Goal: Complete application form: Complete application form

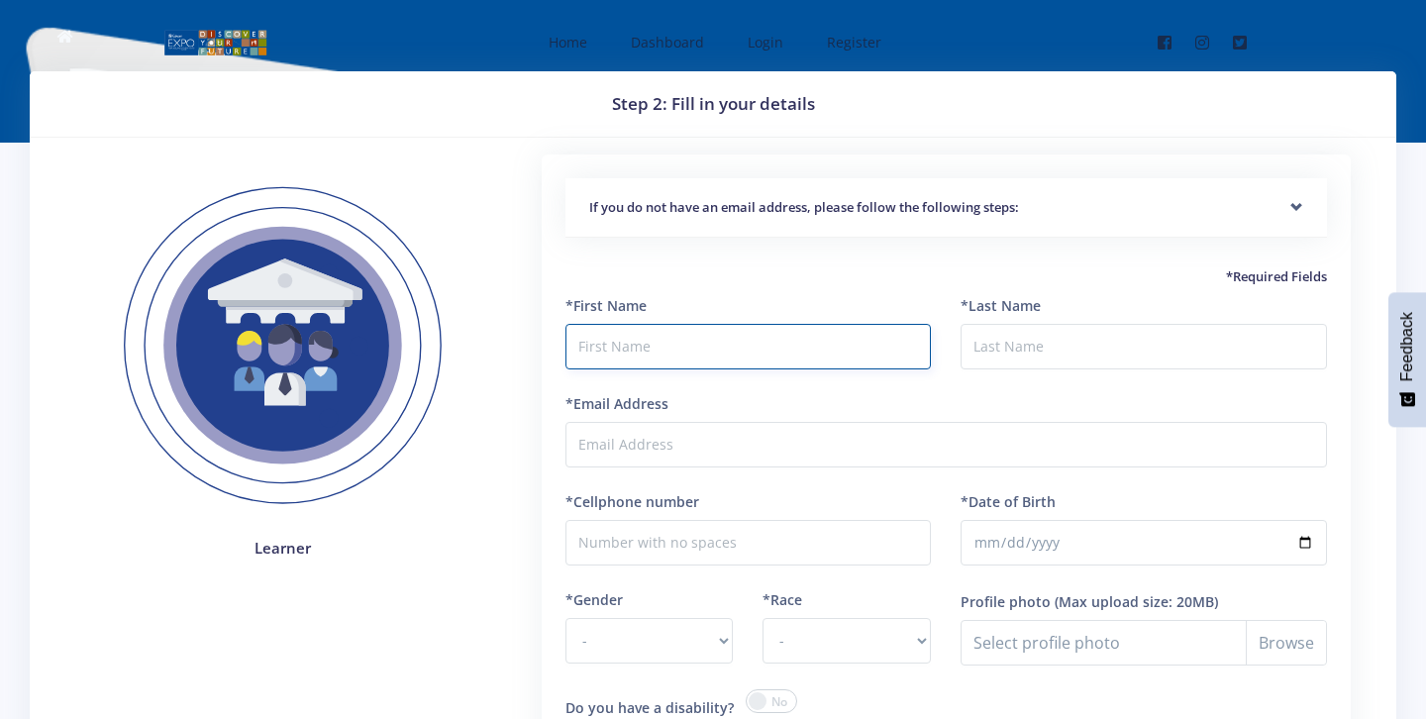
click at [589, 349] on input "text" at bounding box center [748, 347] width 366 height 46
type input "n"
type input "[PERSON_NAME]"
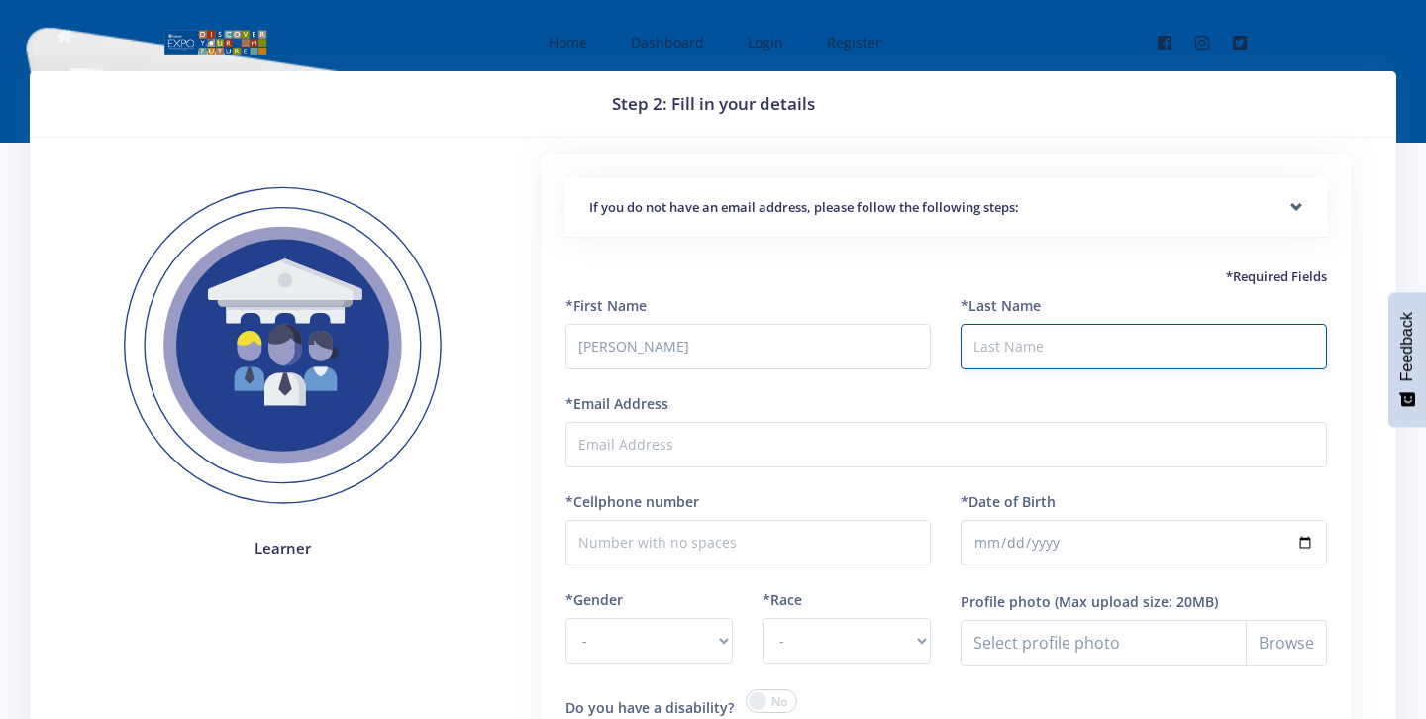
click at [997, 348] on input "*Last Name" at bounding box center [1144, 347] width 366 height 46
type input "Maloba"
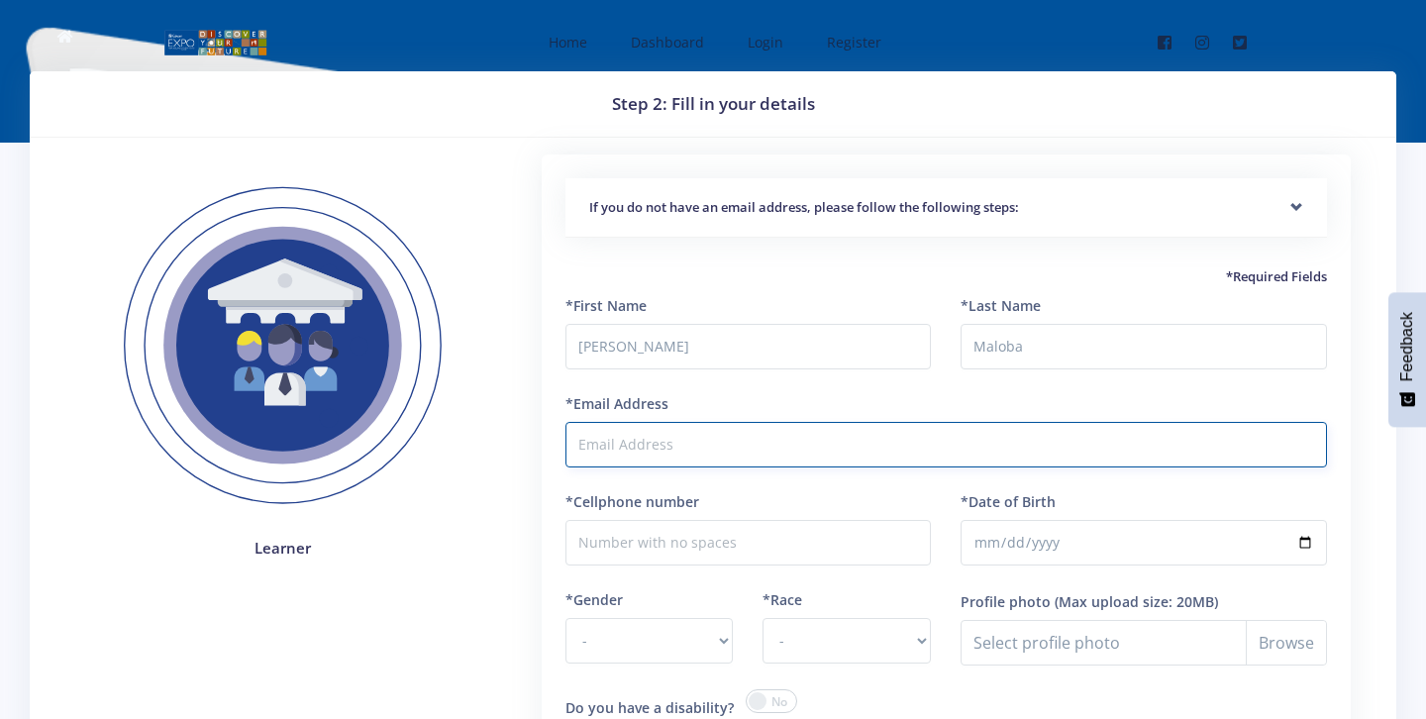
click at [737, 455] on input "*Email Address" at bounding box center [946, 445] width 762 height 46
type input "[EMAIL_ADDRESS]"
click at [713, 529] on input "*Cellphone number" at bounding box center [748, 543] width 366 height 46
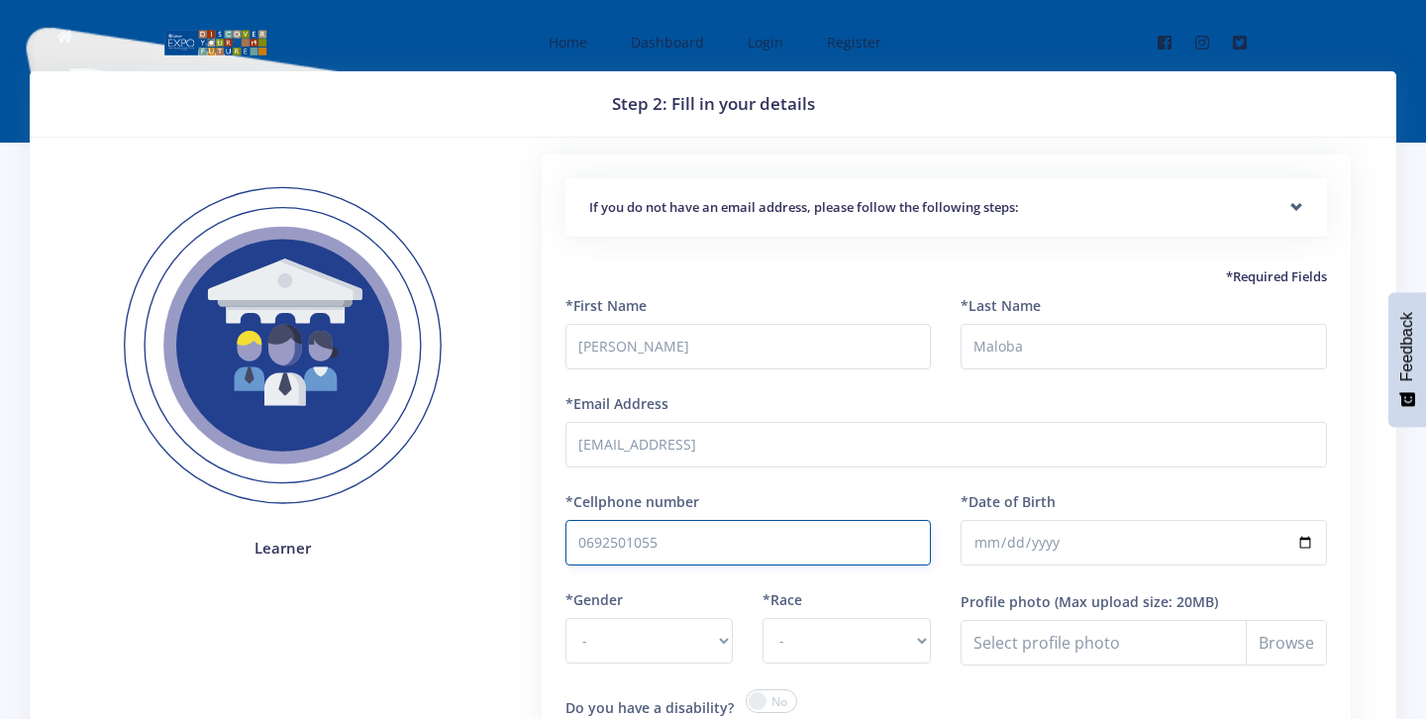
type input "0692501055"
click at [723, 641] on select "- Male Female" at bounding box center [649, 641] width 168 height 46
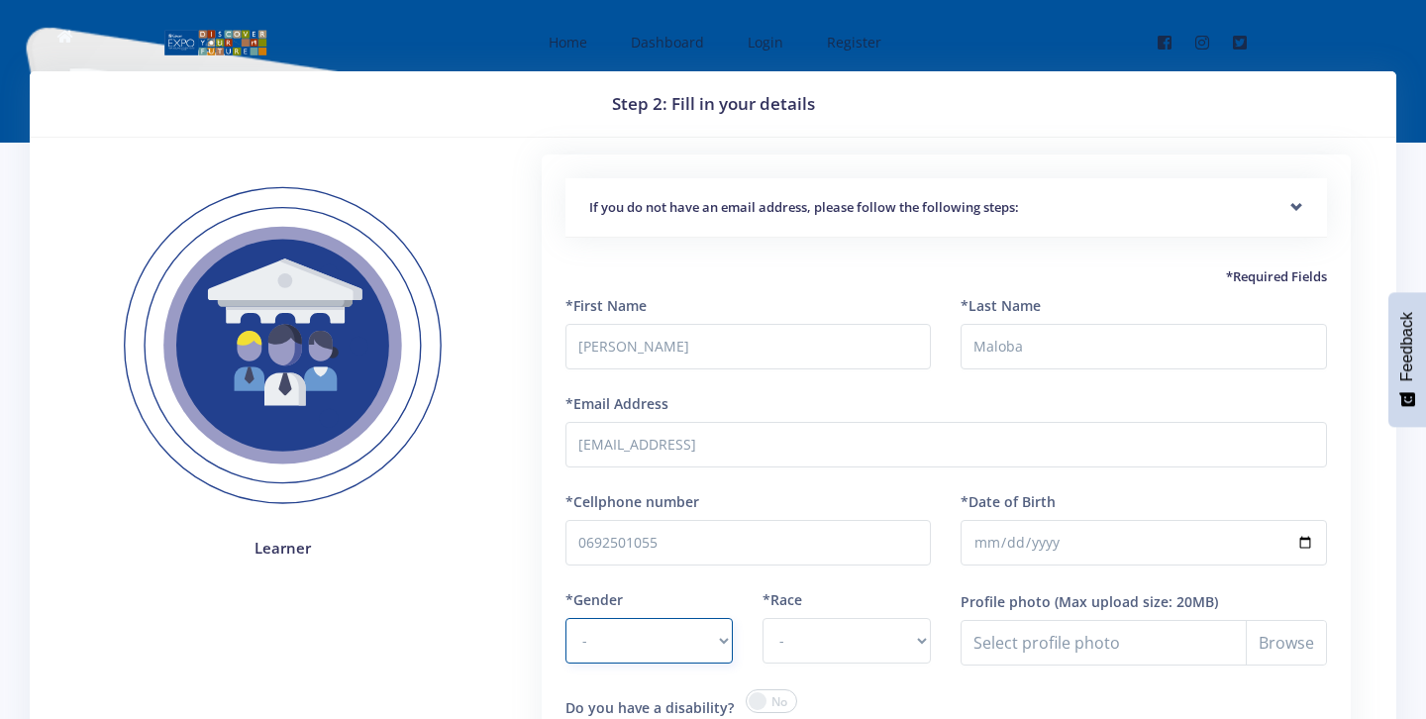
select select "F"
click at [920, 649] on select "- African Asian Coloured Indian White Other" at bounding box center [847, 641] width 168 height 46
select select "African"
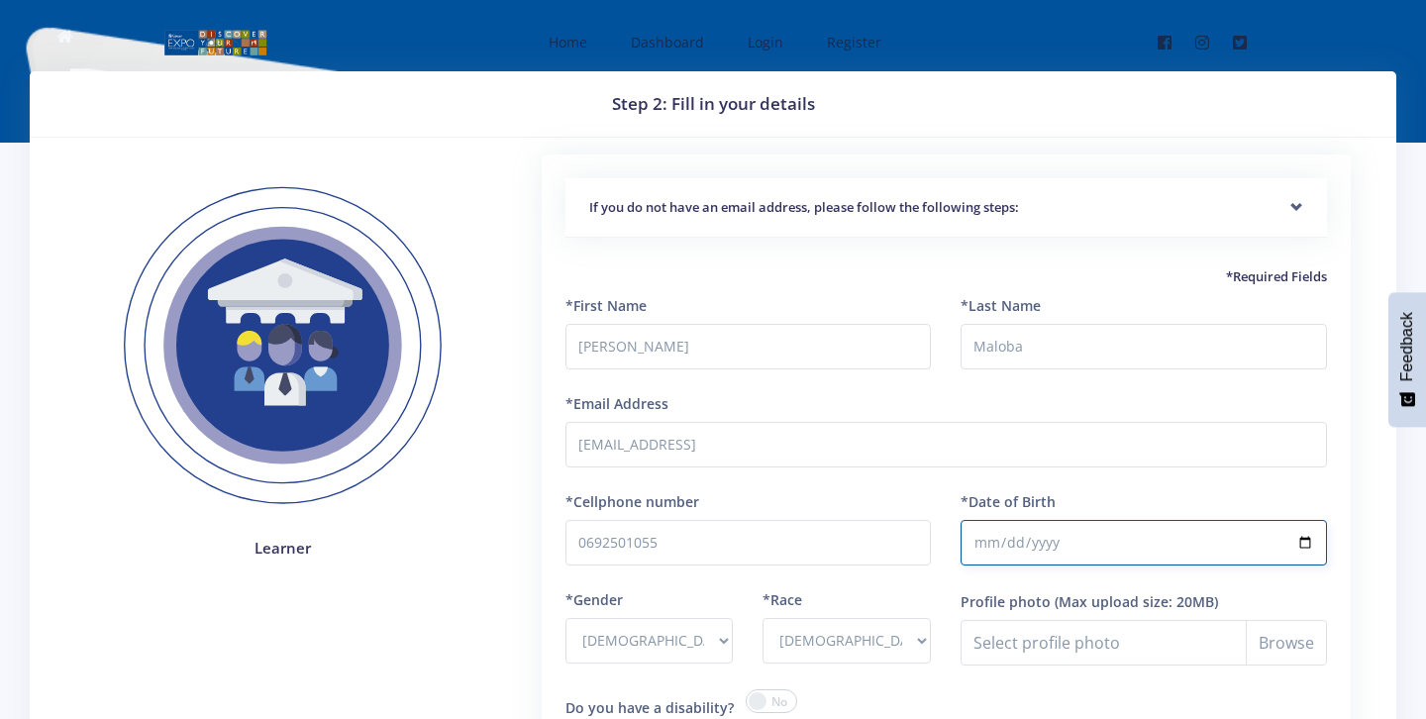
click at [1172, 538] on input "*Date of Birth" at bounding box center [1144, 543] width 366 height 46
click at [1057, 547] on input "*Date of Birth" at bounding box center [1144, 543] width 366 height 46
click at [987, 540] on input "*Date of Birth" at bounding box center [1144, 543] width 366 height 46
click at [1307, 541] on input "*Date of Birth" at bounding box center [1144, 543] width 366 height 46
type input "2009-10-03"
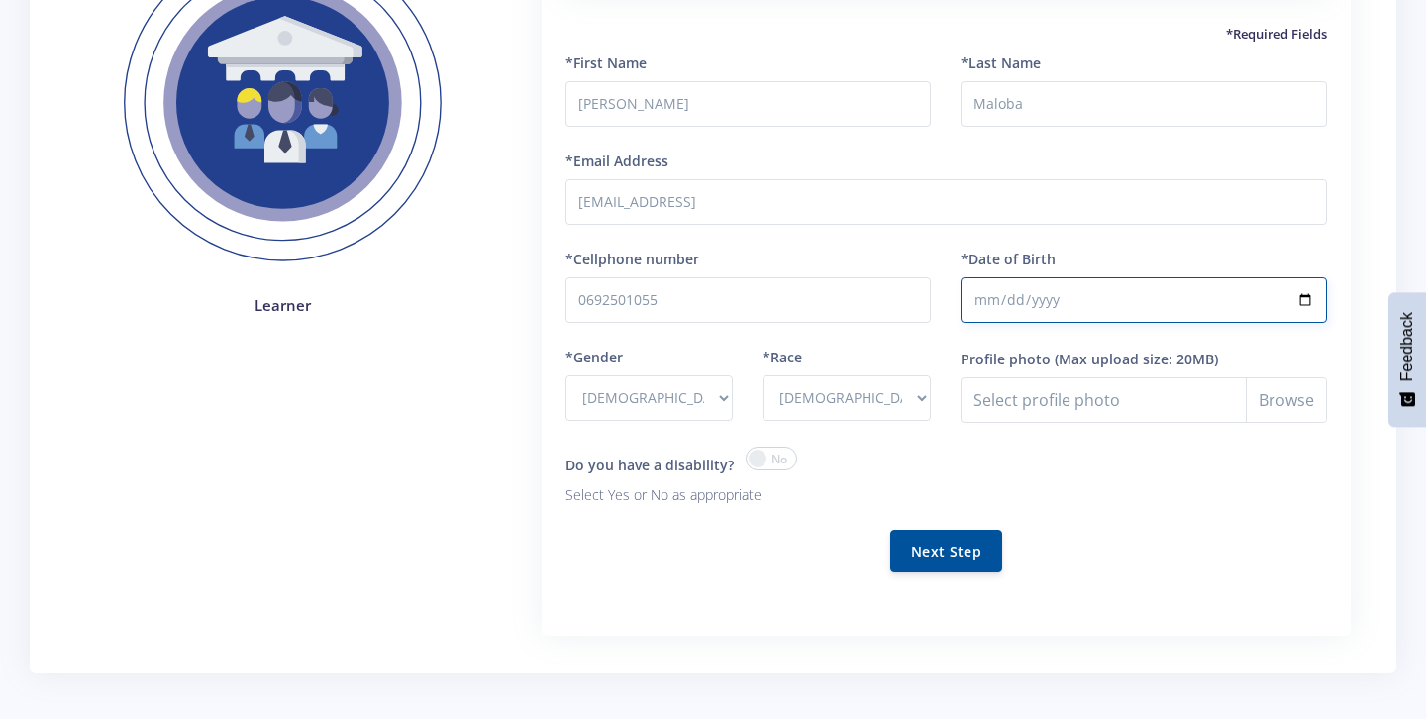
scroll to position [244, 0]
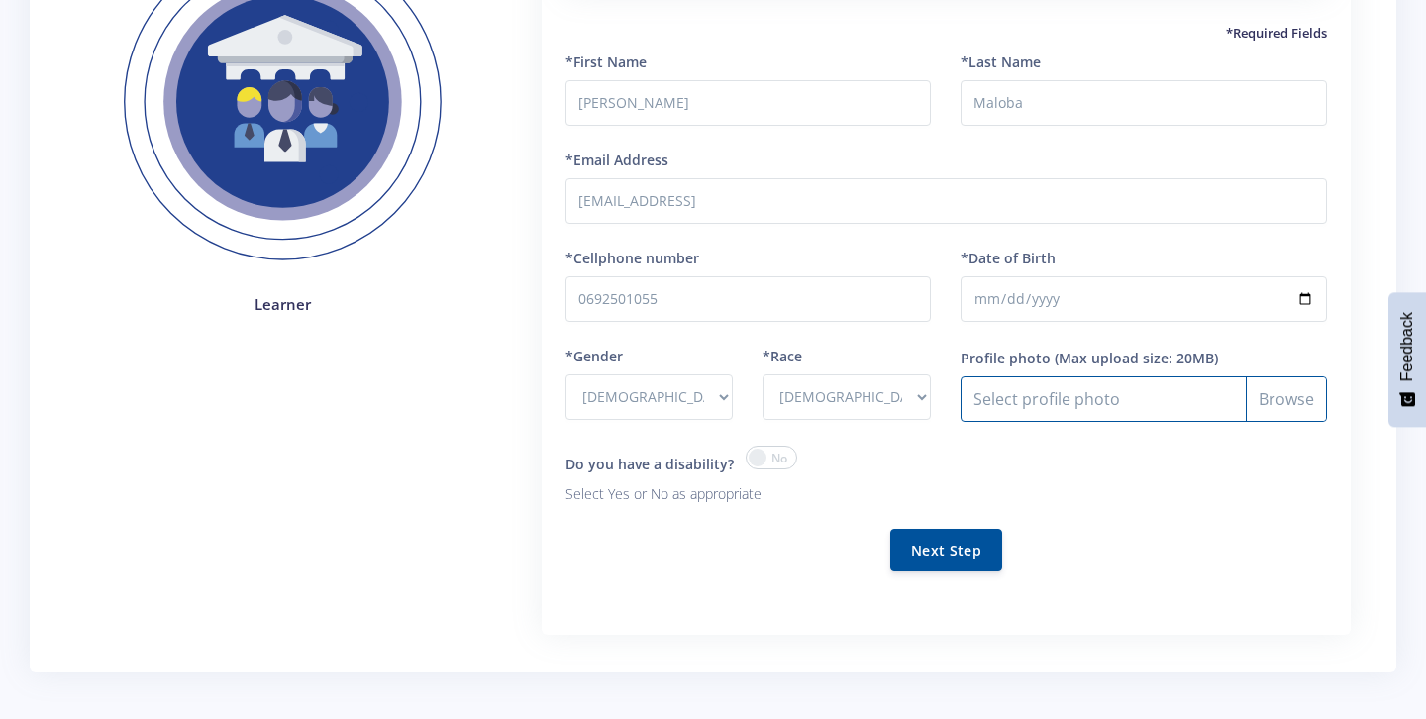
click at [986, 401] on input "Profile photo" at bounding box center [1144, 399] width 366 height 46
click at [938, 557] on button "Next Step" at bounding box center [946, 549] width 112 height 43
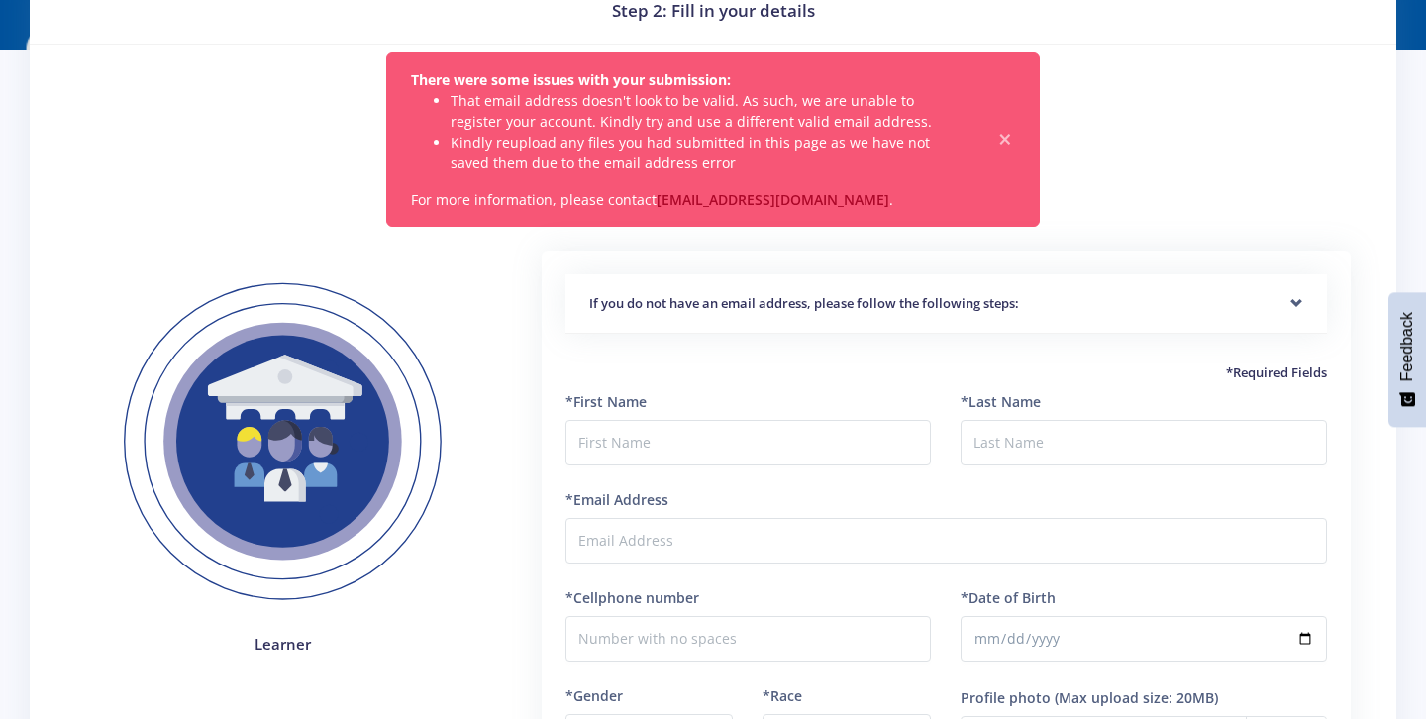
scroll to position [76, 0]
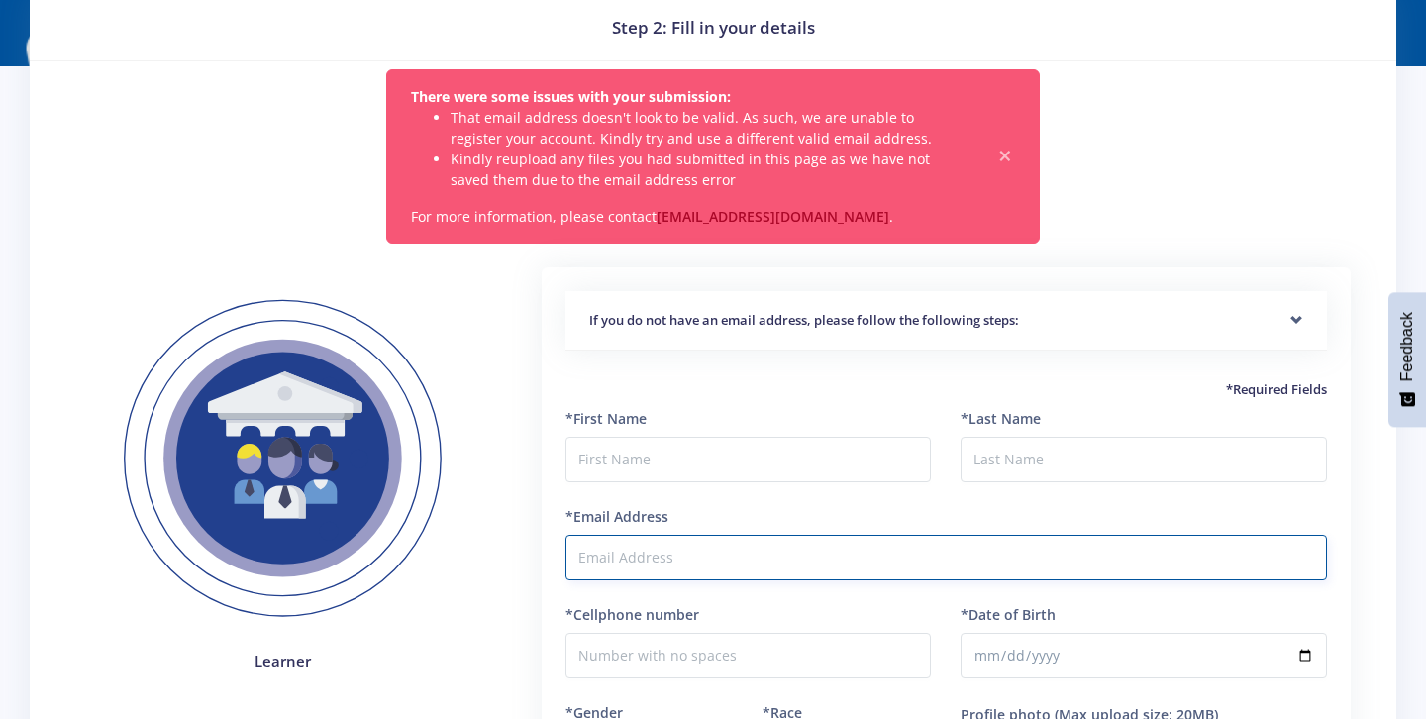
click at [856, 569] on input "*Email Address" at bounding box center [946, 558] width 762 height 46
type input "n"
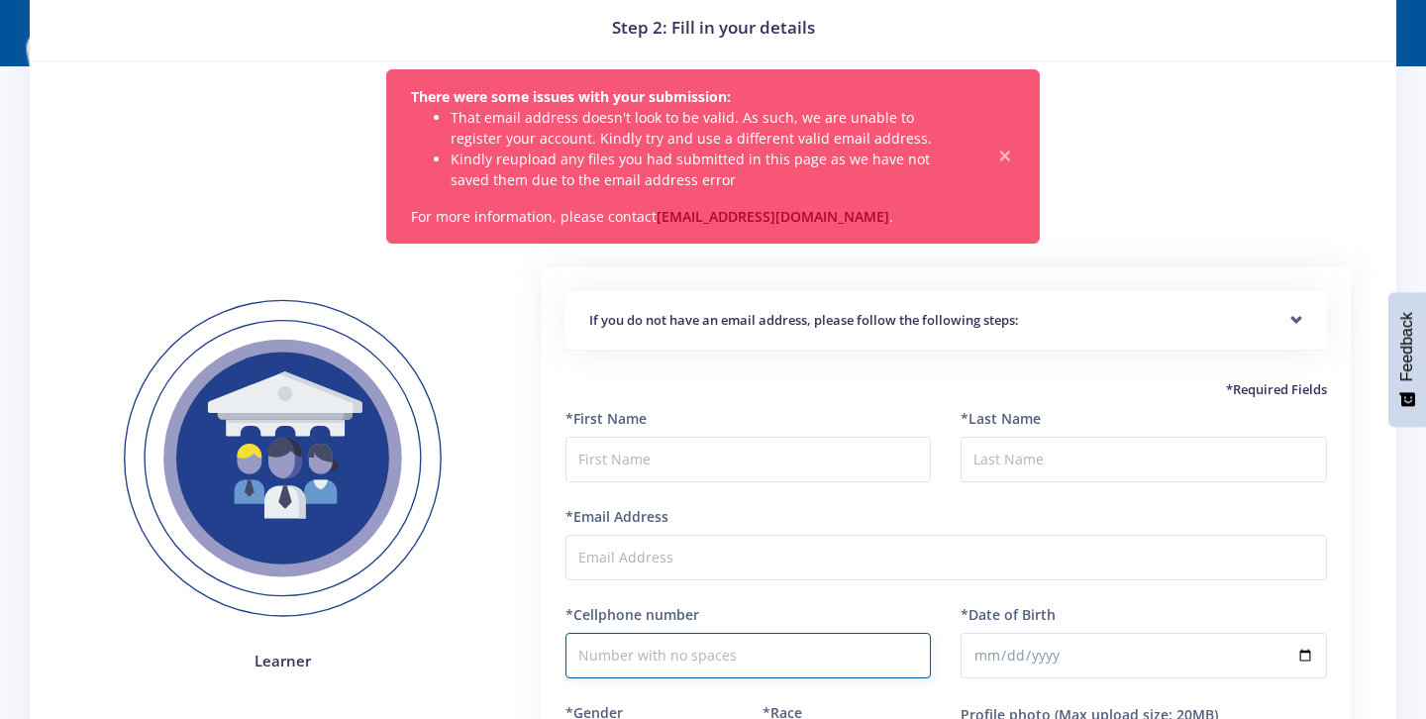
click at [756, 672] on input "*Cellphone number" at bounding box center [748, 656] width 366 height 46
type input "0692501055"
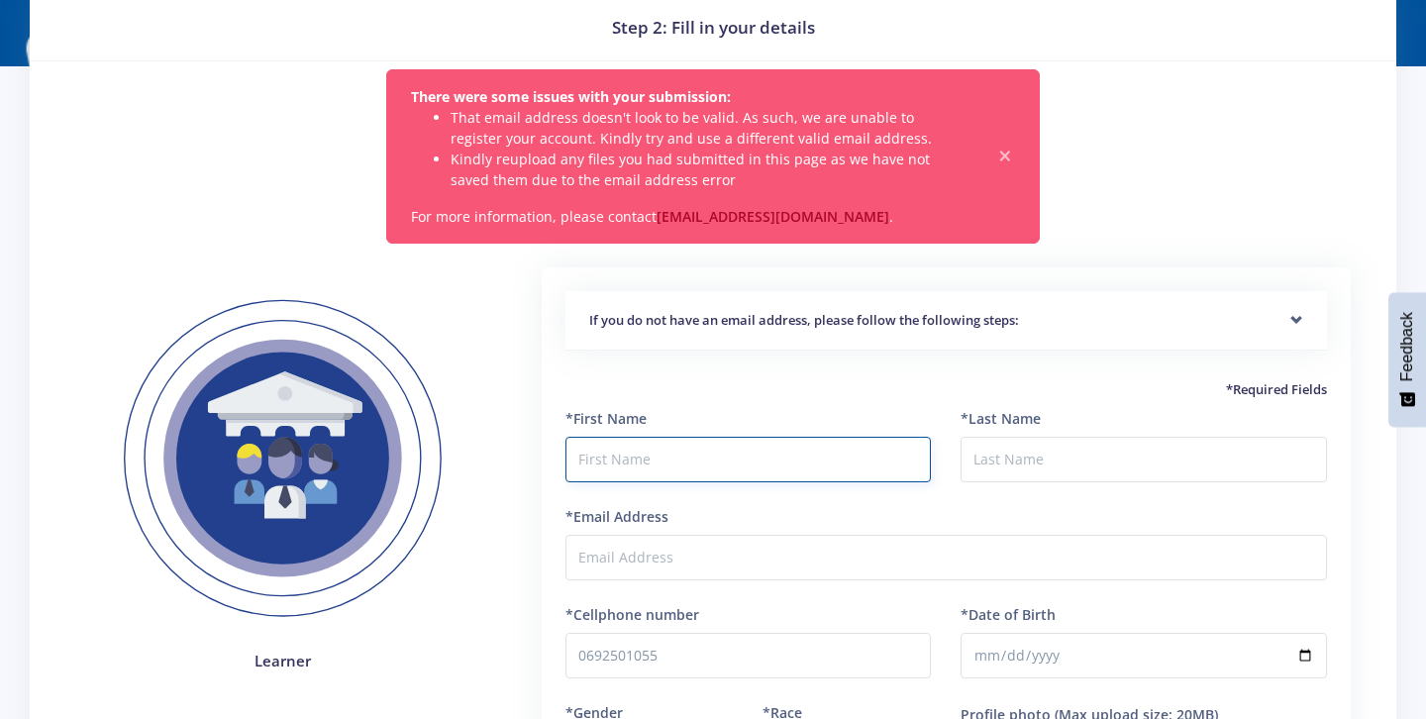
click at [718, 464] on input "text" at bounding box center [748, 460] width 366 height 46
type input "[PERSON_NAME]"
click at [1159, 486] on div "*Last Name" at bounding box center [1144, 457] width 396 height 98
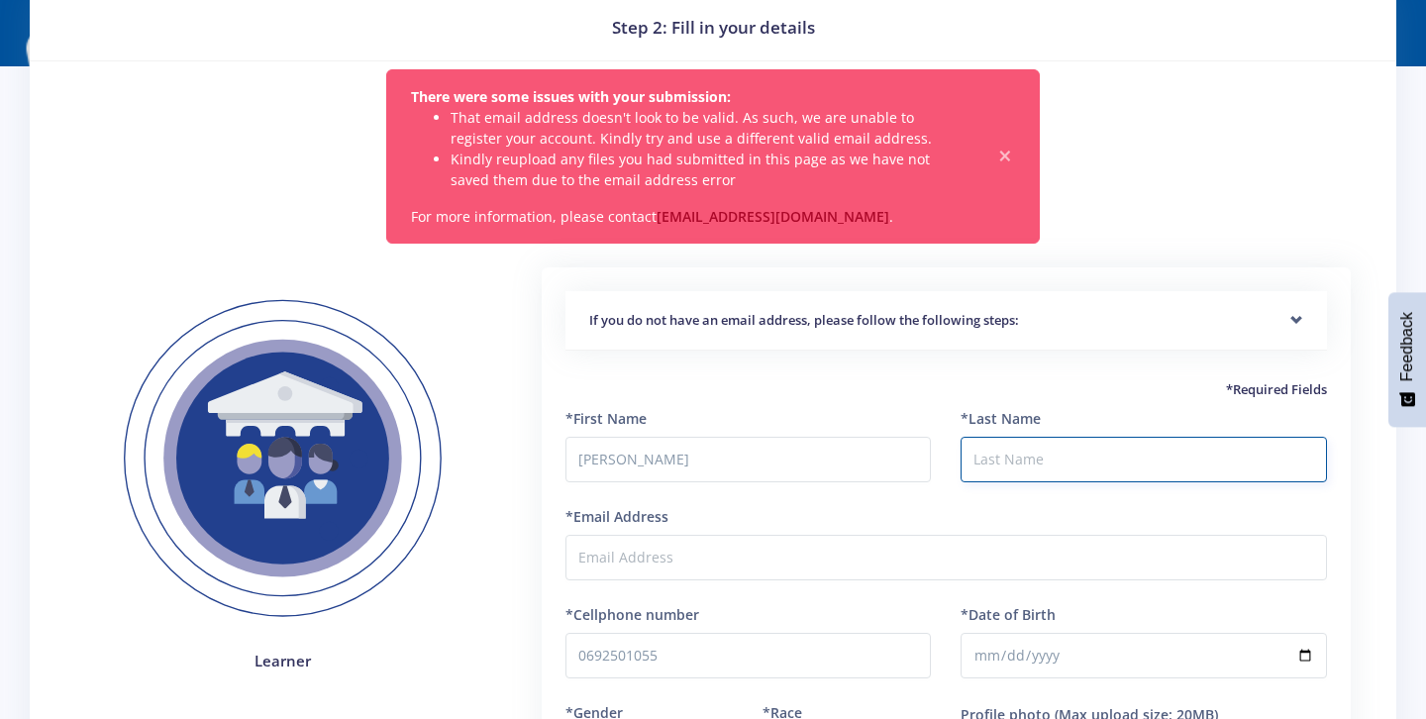
click at [1157, 464] on input "*Last Name" at bounding box center [1144, 460] width 366 height 46
type input "Maloba"
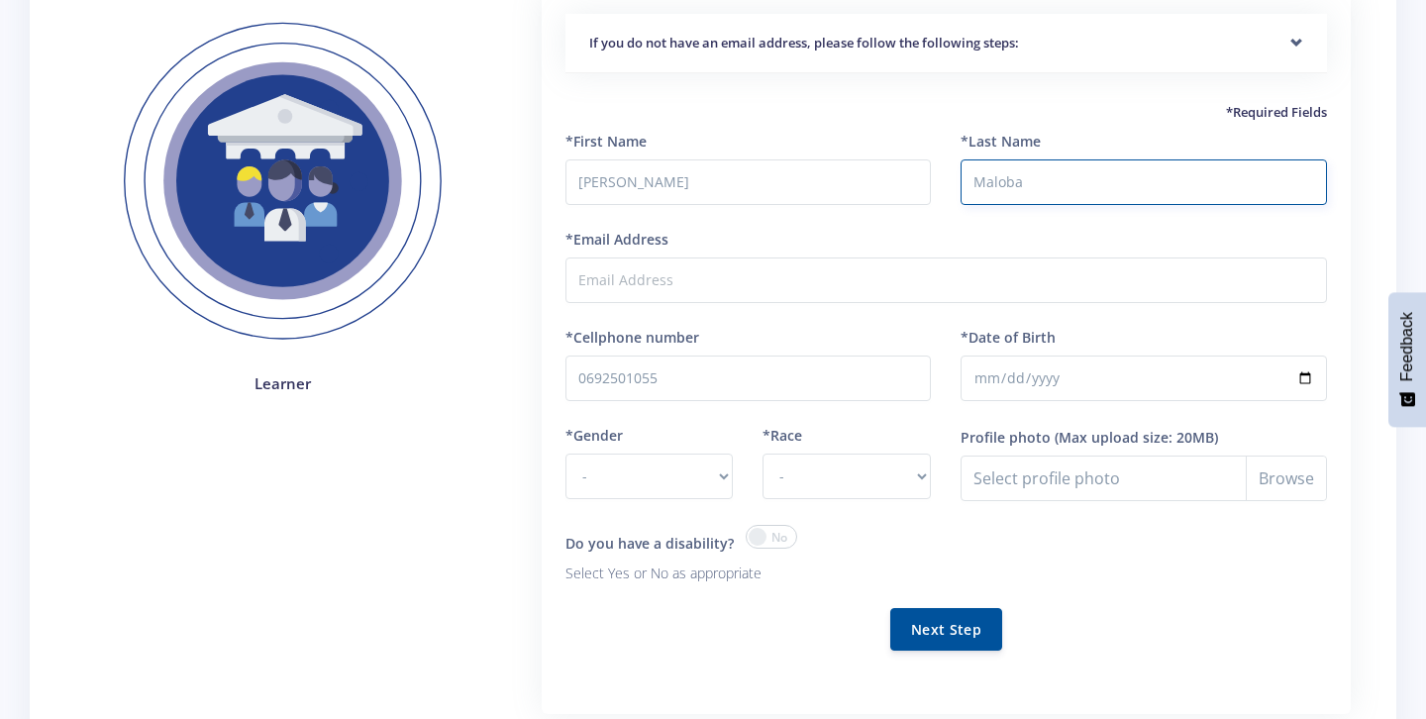
scroll to position [359, 0]
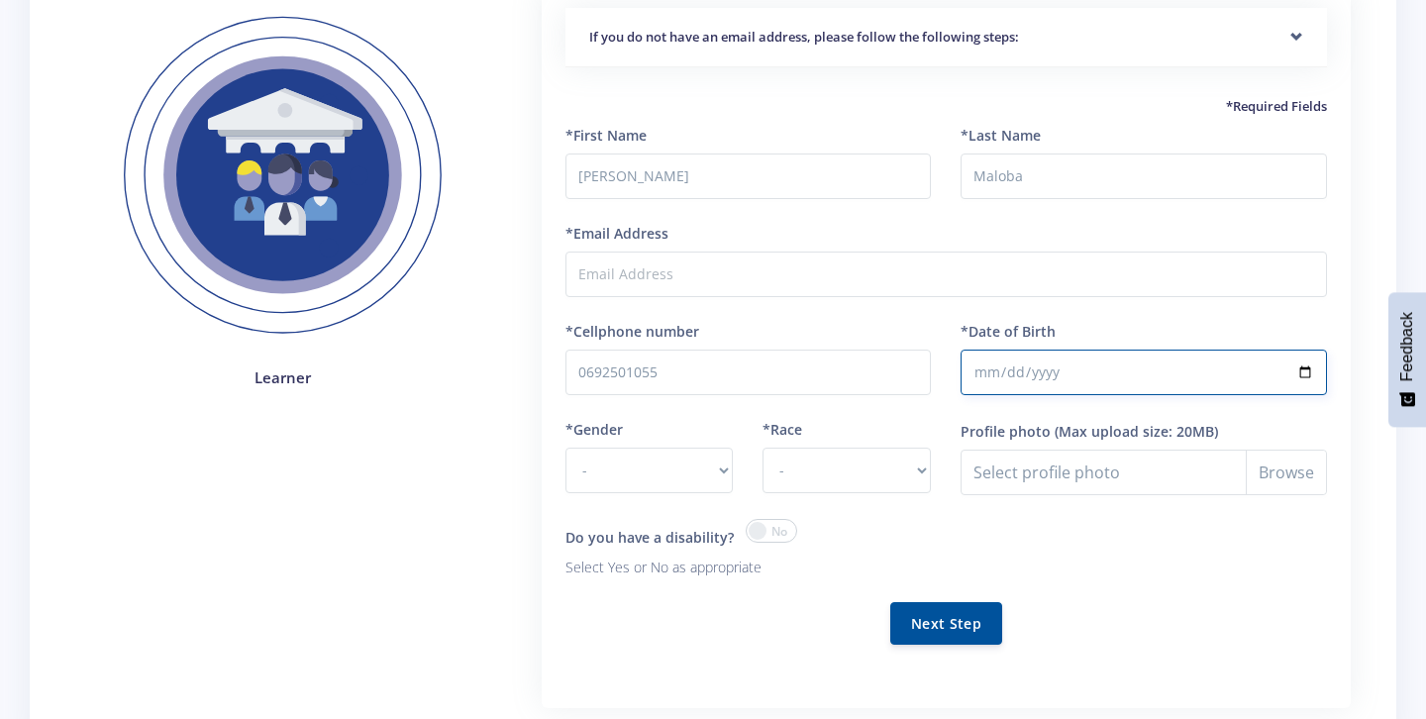
click at [1049, 375] on input "*Date of Birth" at bounding box center [1144, 373] width 366 height 46
click at [1231, 378] on input "*Date of Birth" at bounding box center [1144, 373] width 366 height 46
click at [924, 476] on select "- [DEMOGRAPHIC_DATA] Coloured Indian White Other" at bounding box center [847, 471] width 168 height 46
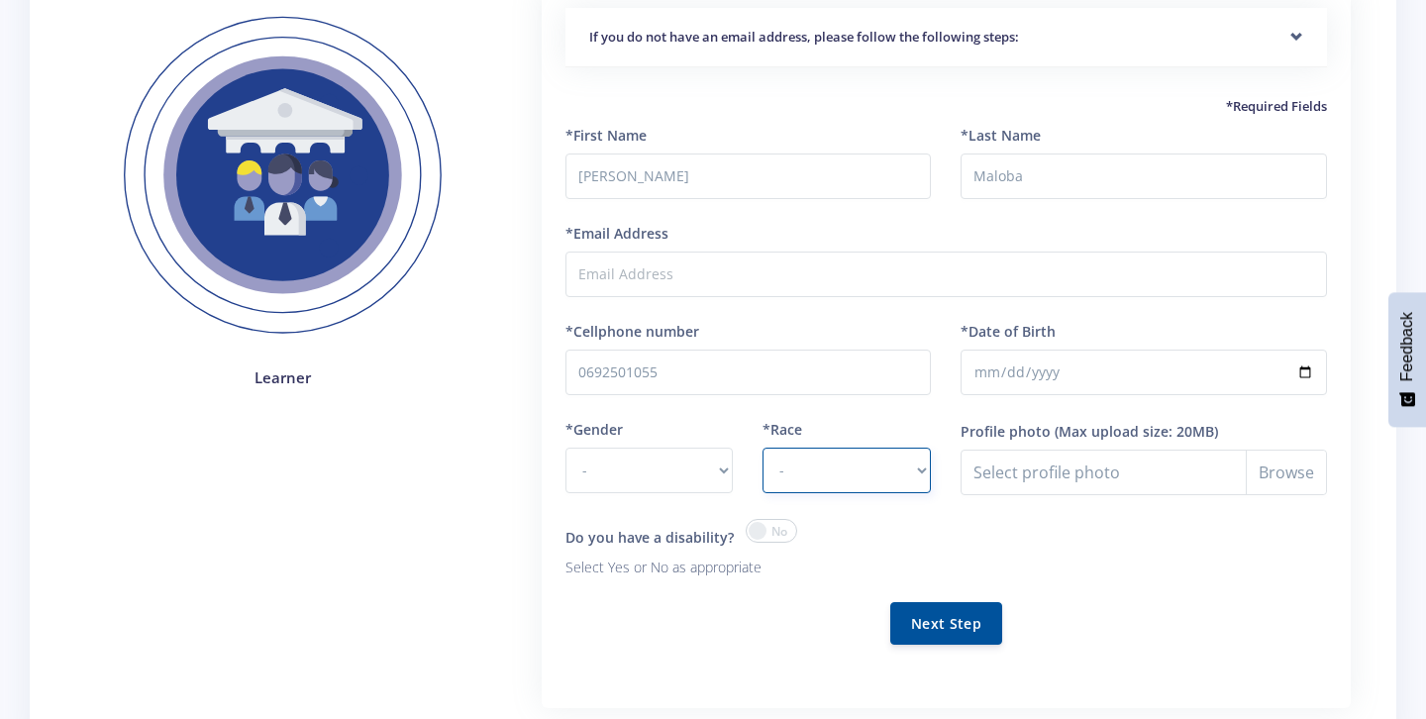
select select "[DEMOGRAPHIC_DATA]"
click at [726, 475] on select "- [DEMOGRAPHIC_DATA] [DEMOGRAPHIC_DATA]" at bounding box center [649, 471] width 168 height 46
select select "F"
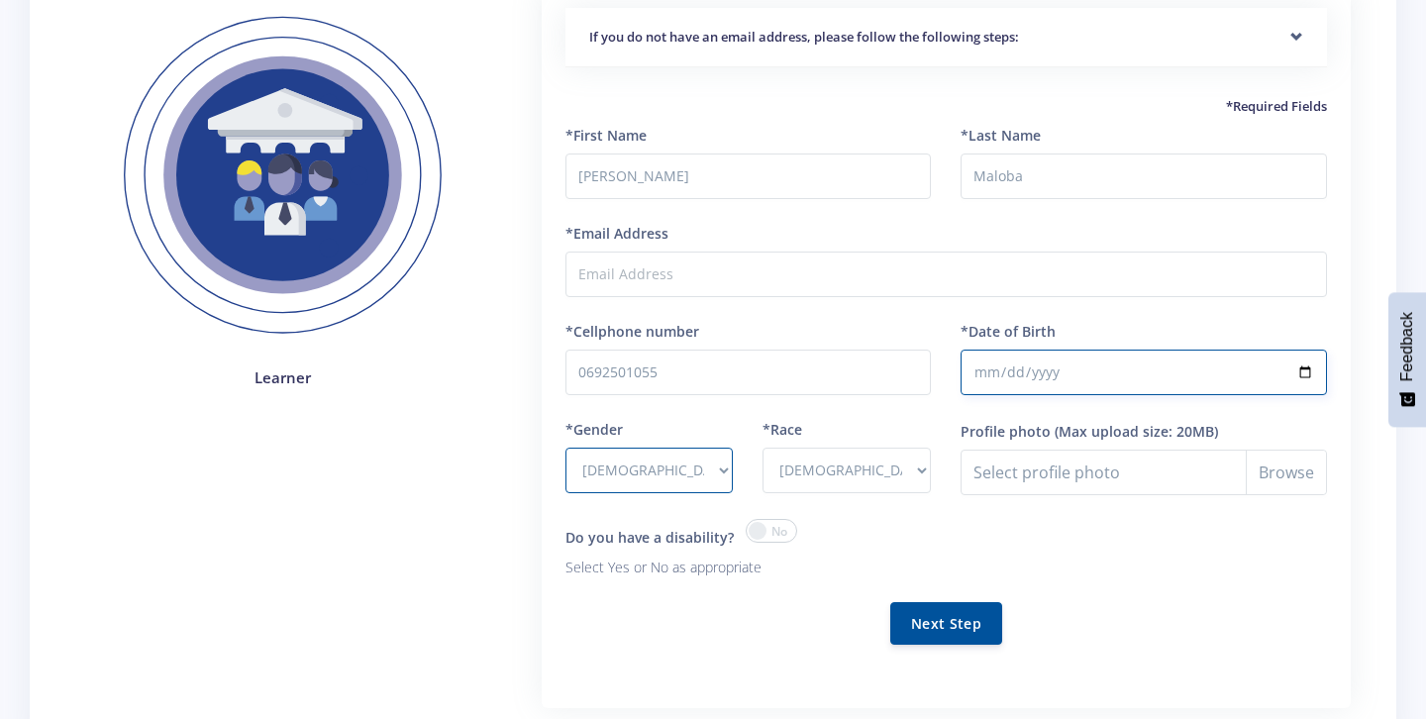
click at [1285, 366] on input "*Date of Birth" at bounding box center [1144, 373] width 366 height 46
click at [1308, 371] on input "*Date of Birth" at bounding box center [1144, 373] width 366 height 46
type input "2009-10-03"
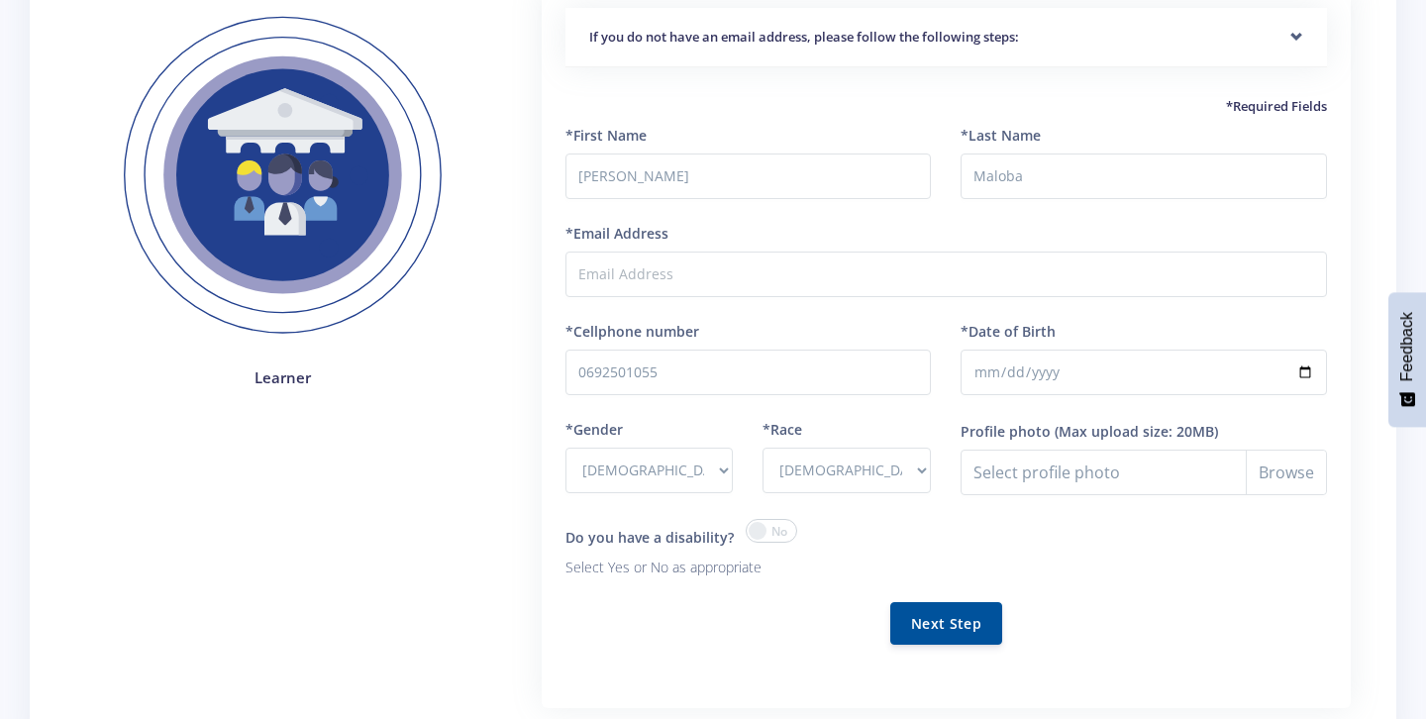
click at [736, 296] on form "*First Name Natasha *Last Name Maloba *Email Address *Gender" at bounding box center [946, 397] width 762 height 545
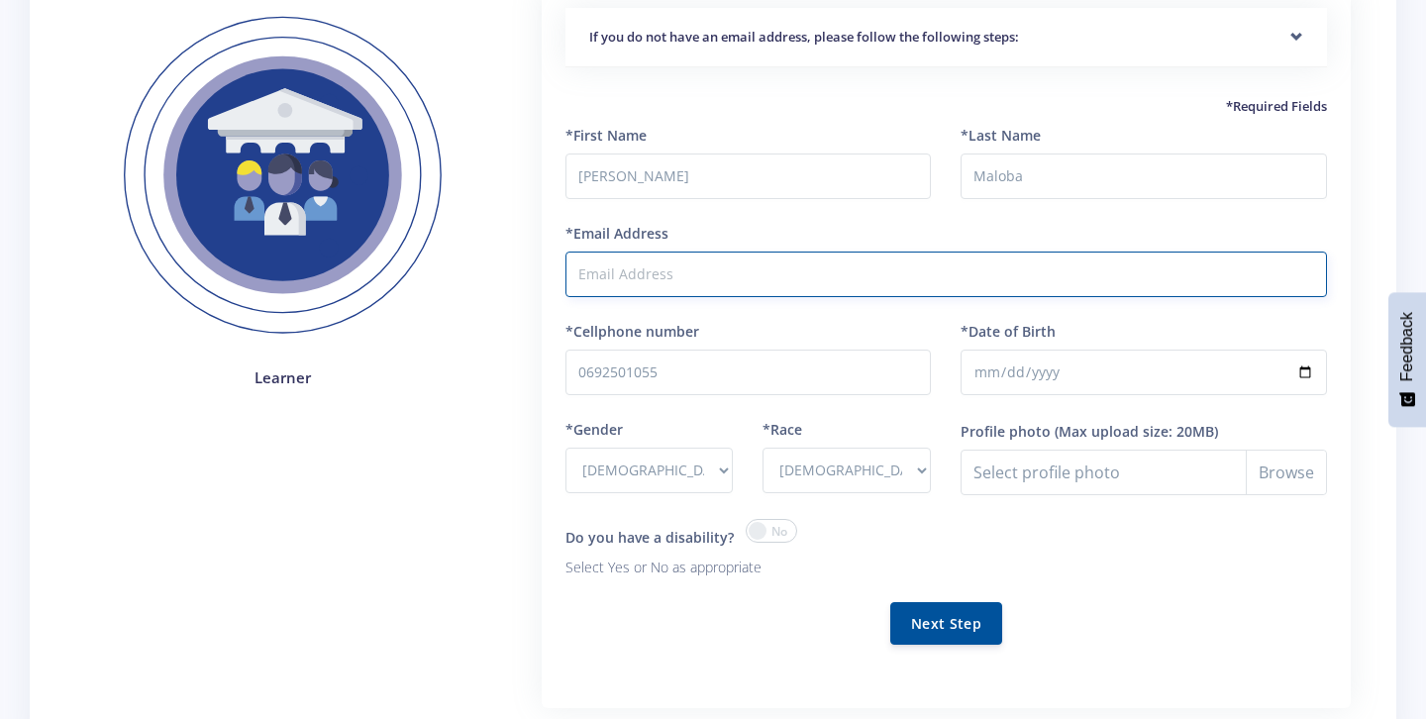
click at [735, 278] on input "*Email Address" at bounding box center [946, 275] width 762 height 46
click at [615, 276] on input "natasshamaloba7@" at bounding box center [946, 275] width 762 height 46
click at [703, 273] on input "natashamaloba7@" at bounding box center [946, 275] width 762 height 46
type input "natashamaloba7@gmail.com"
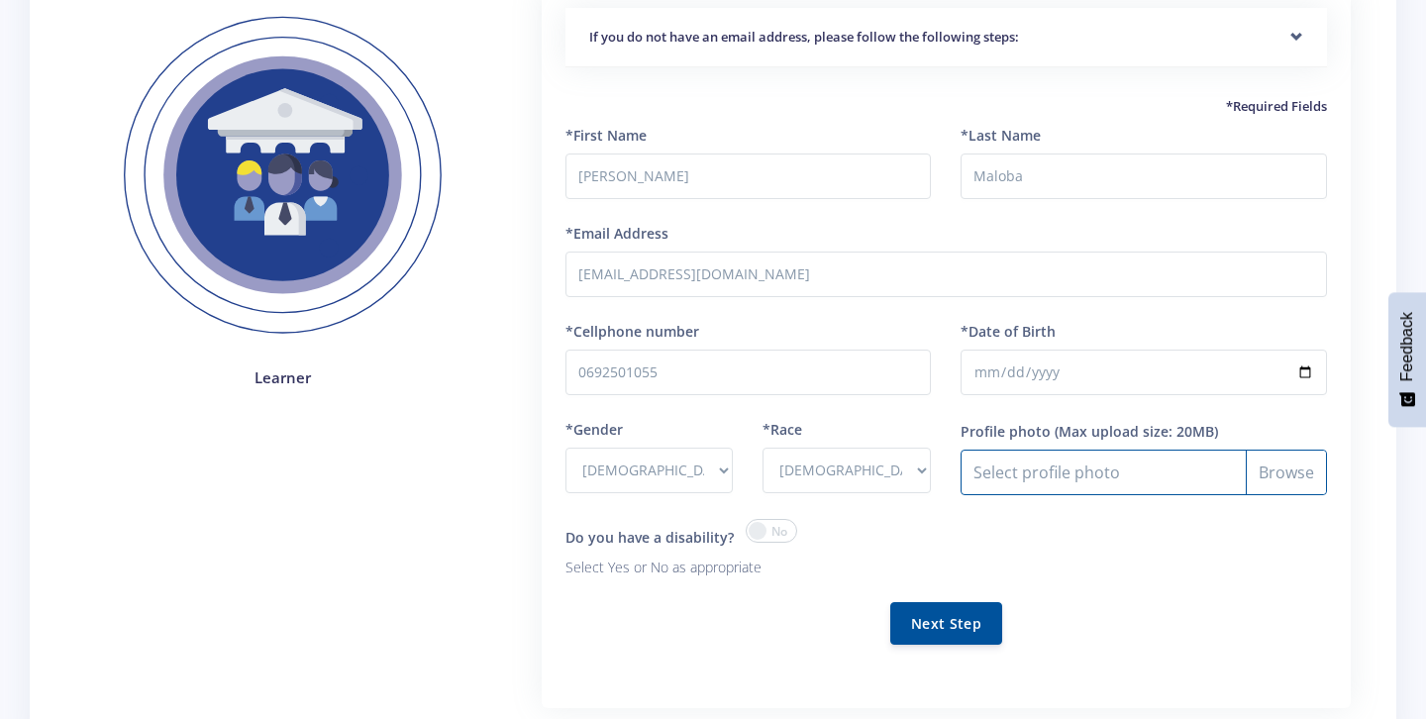
click at [1020, 479] on input "Profile photo" at bounding box center [1144, 473] width 366 height 46
type input "C:\fakepath\WhatsApp Image 2025-08-05 at 11.28.45 PM.jpeg"
click at [1163, 470] on input "Profile photo" at bounding box center [1144, 473] width 366 height 46
click at [1229, 476] on input "Profile photo" at bounding box center [1144, 473] width 366 height 46
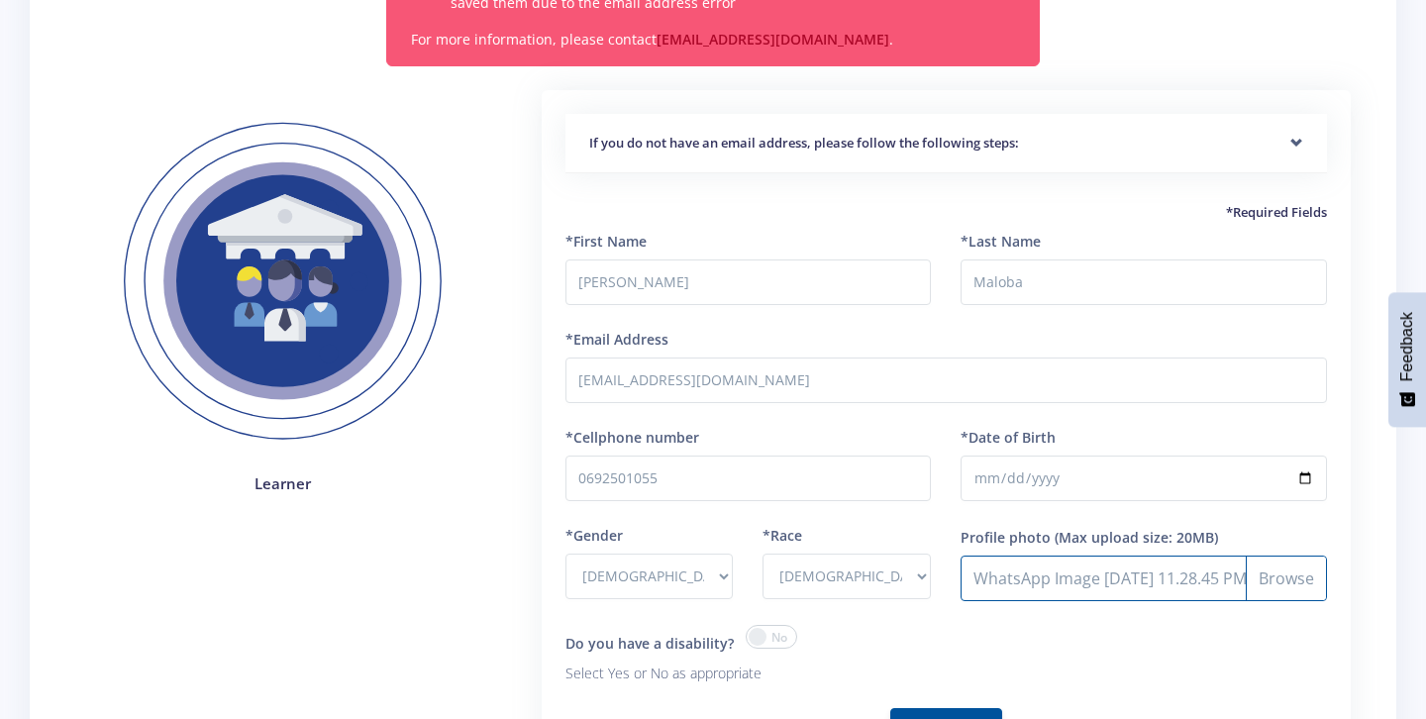
scroll to position [250, 0]
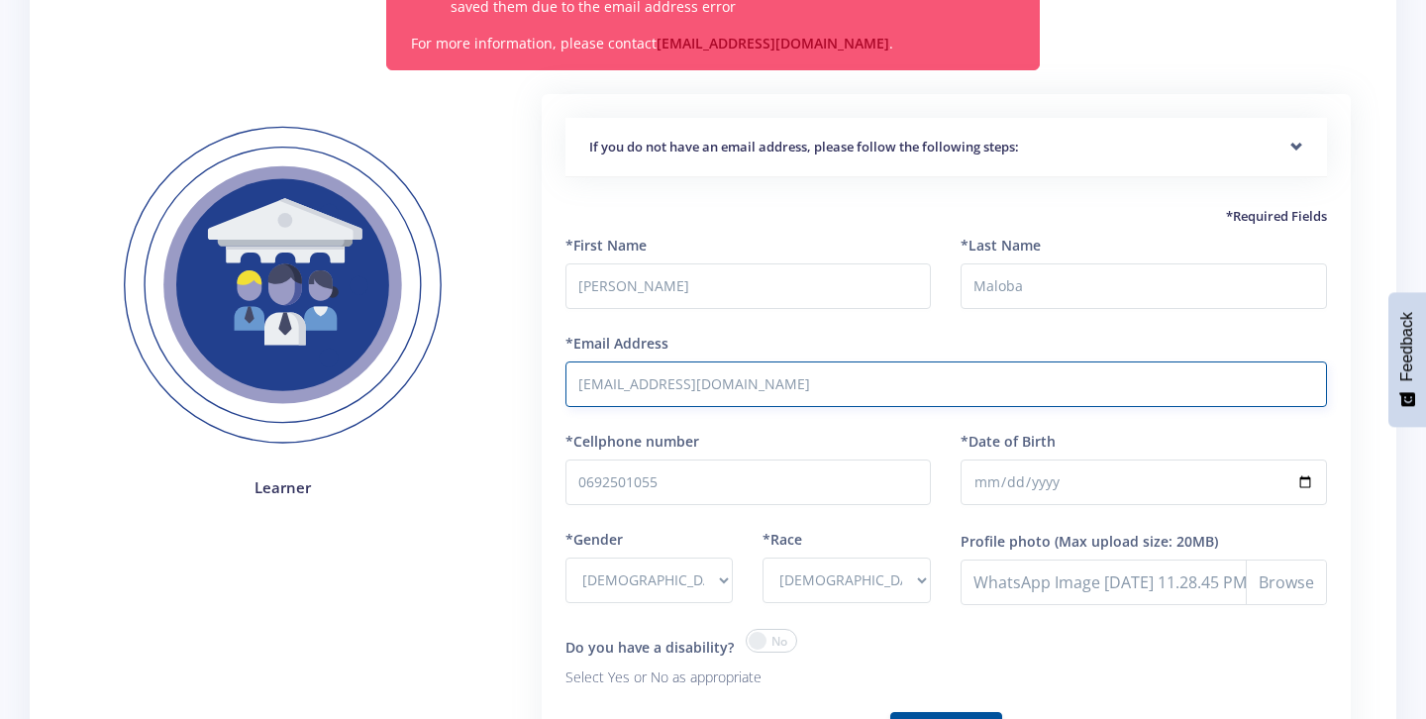
click at [782, 391] on input "[EMAIL_ADDRESS][DOMAIN_NAME]" at bounding box center [946, 384] width 762 height 46
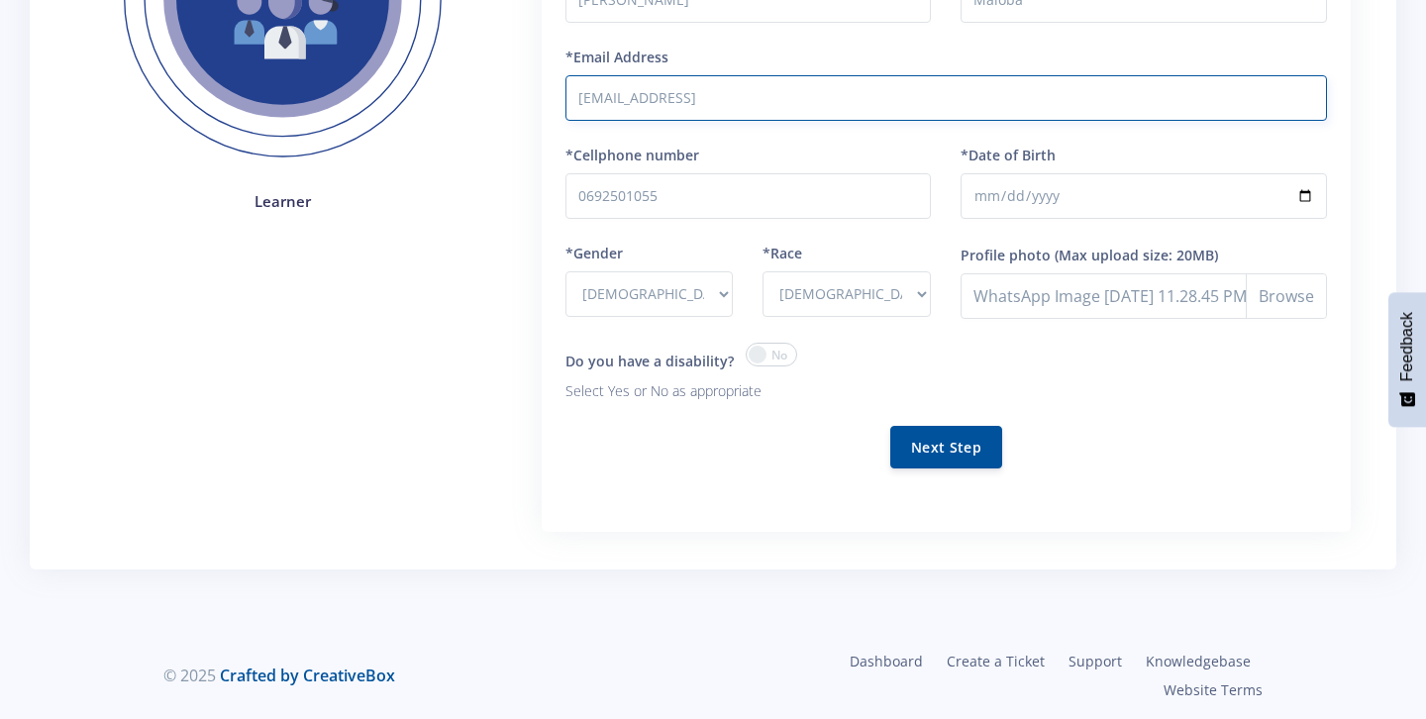
scroll to position [540, 0]
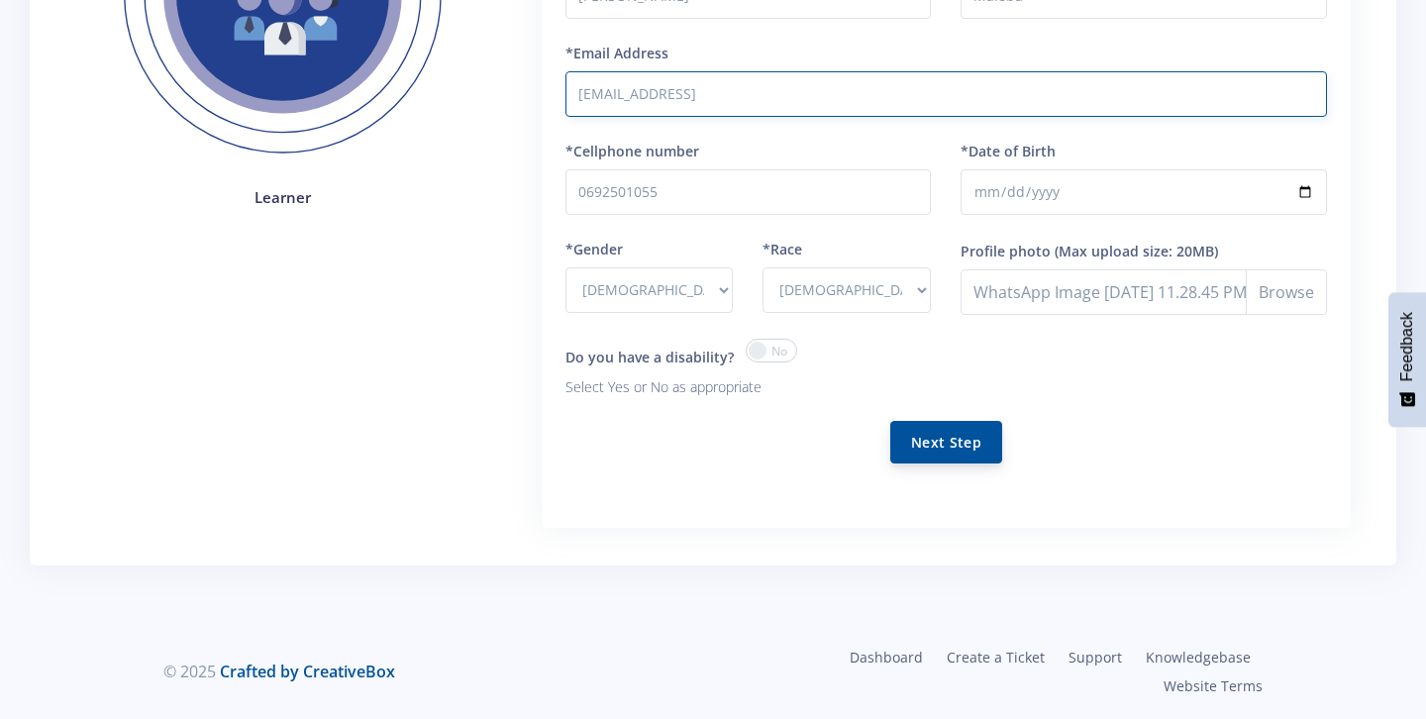
type input "natashamaloba7@gmail"
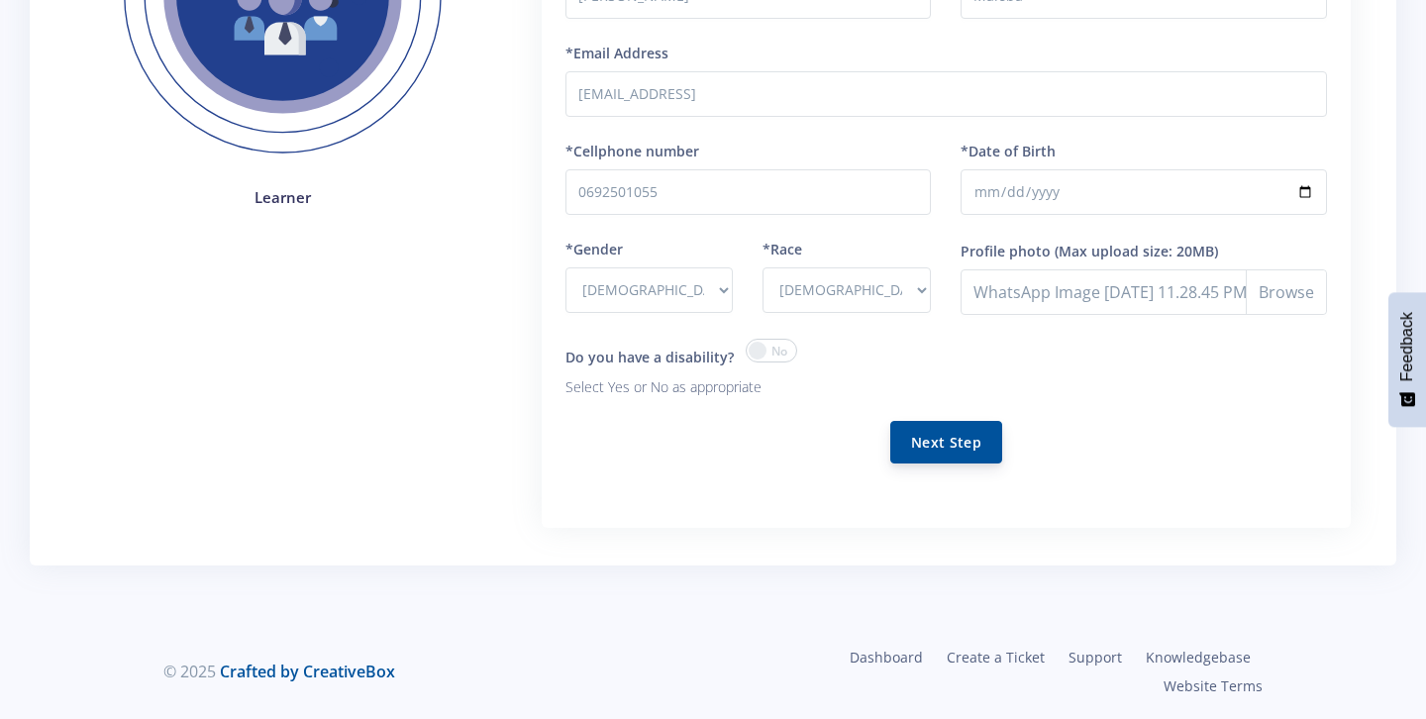
click at [965, 431] on button "Next Step" at bounding box center [946, 442] width 112 height 43
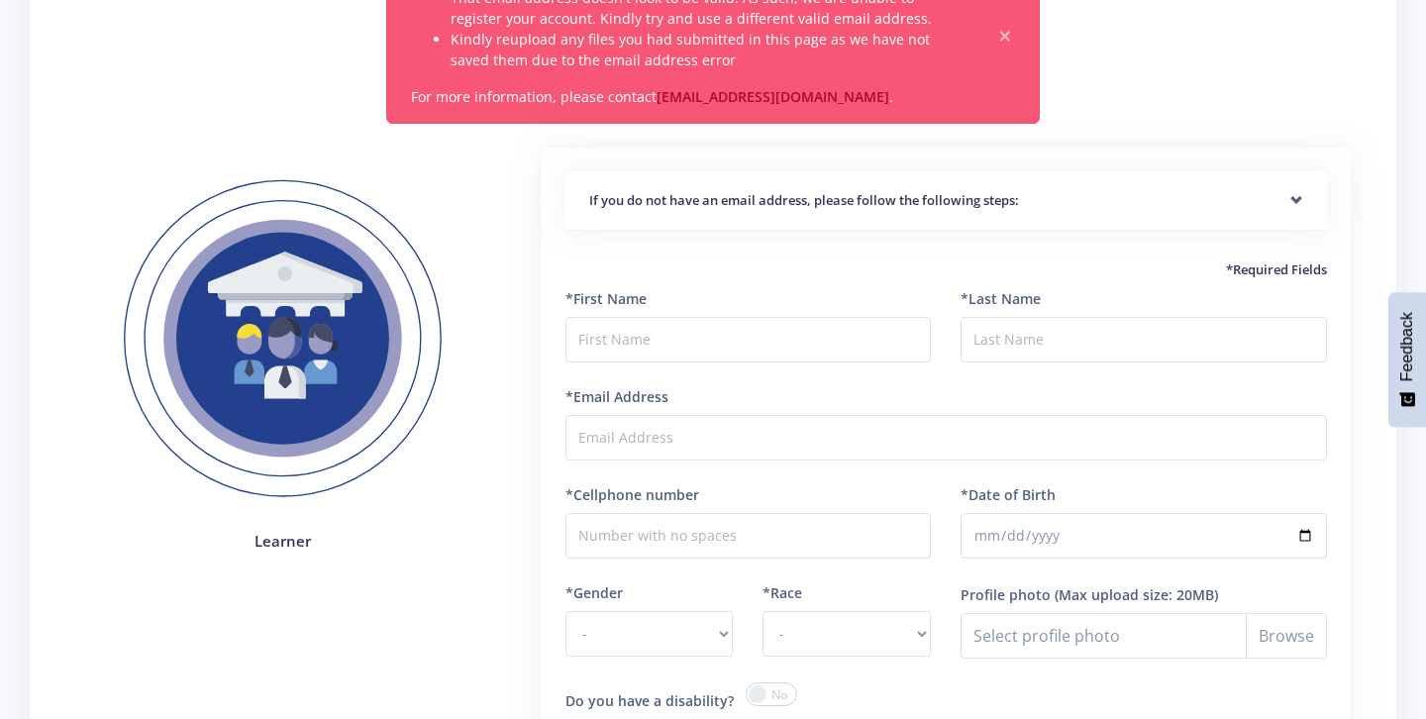
scroll to position [213, 0]
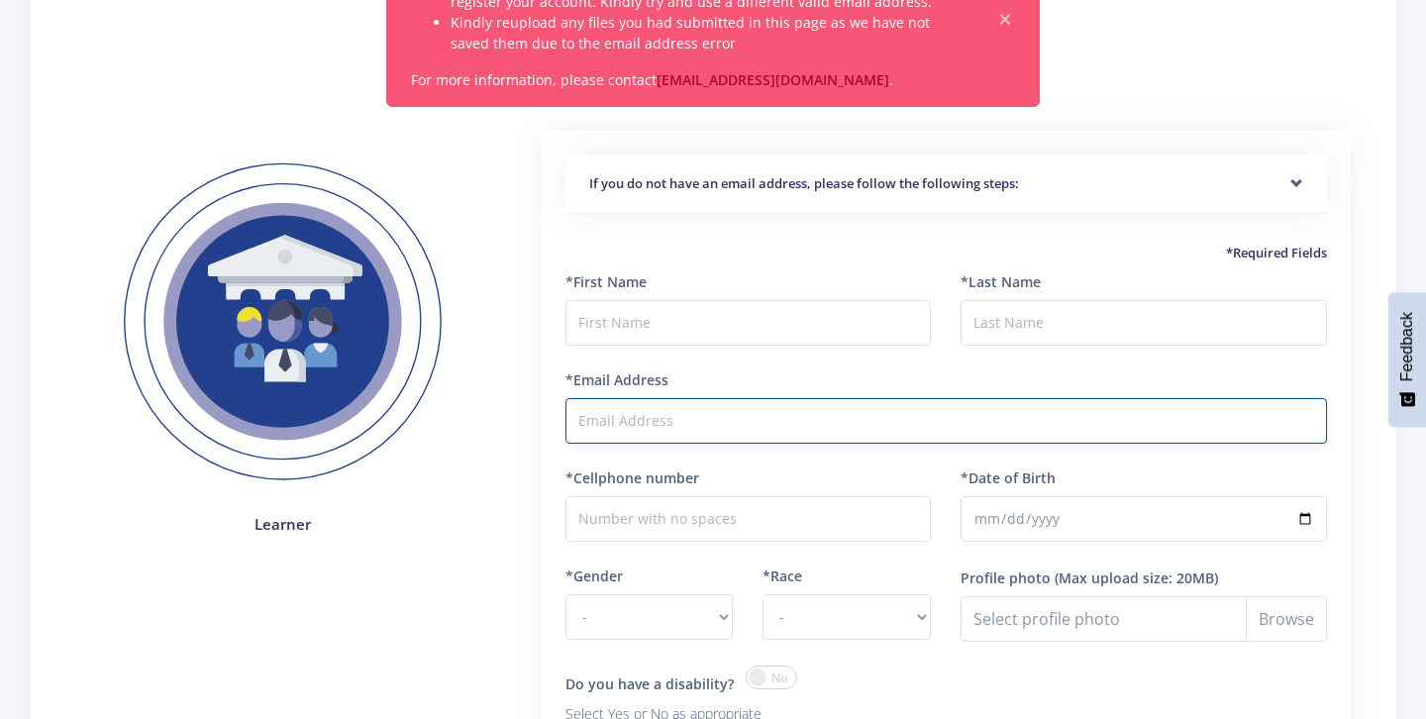
click at [665, 430] on input "*Email Address" at bounding box center [946, 421] width 762 height 46
type input "[EMAIL_ADDRESS]"
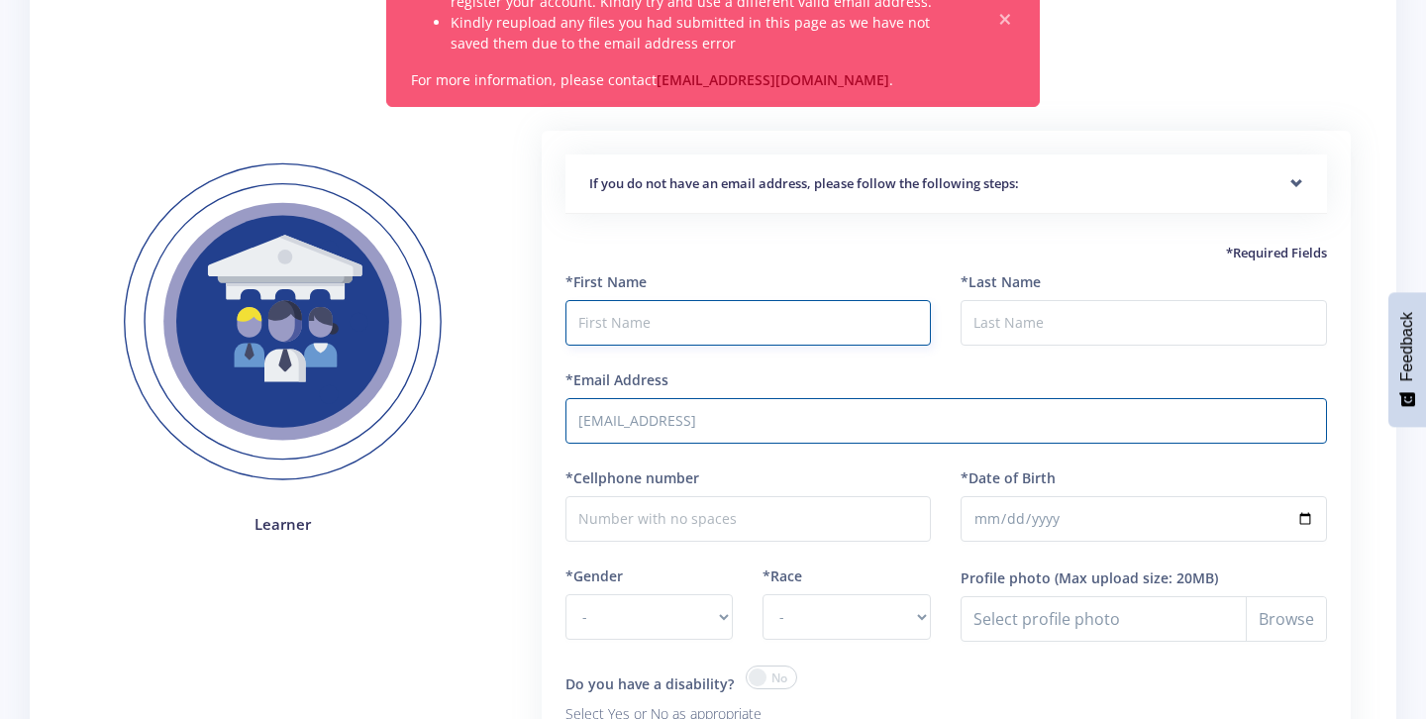
click at [724, 343] on input "text" at bounding box center [748, 323] width 366 height 46
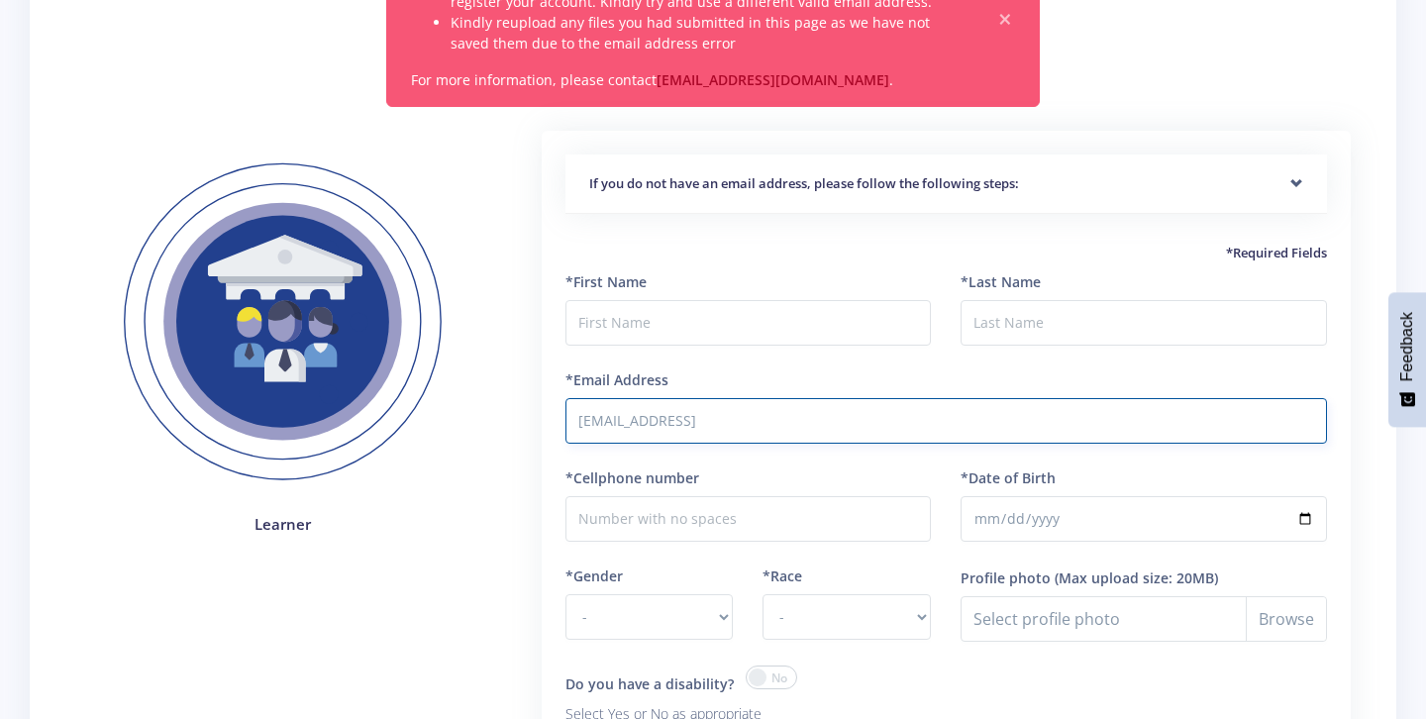
click at [735, 414] on input "[EMAIL_ADDRESS]" at bounding box center [946, 421] width 762 height 46
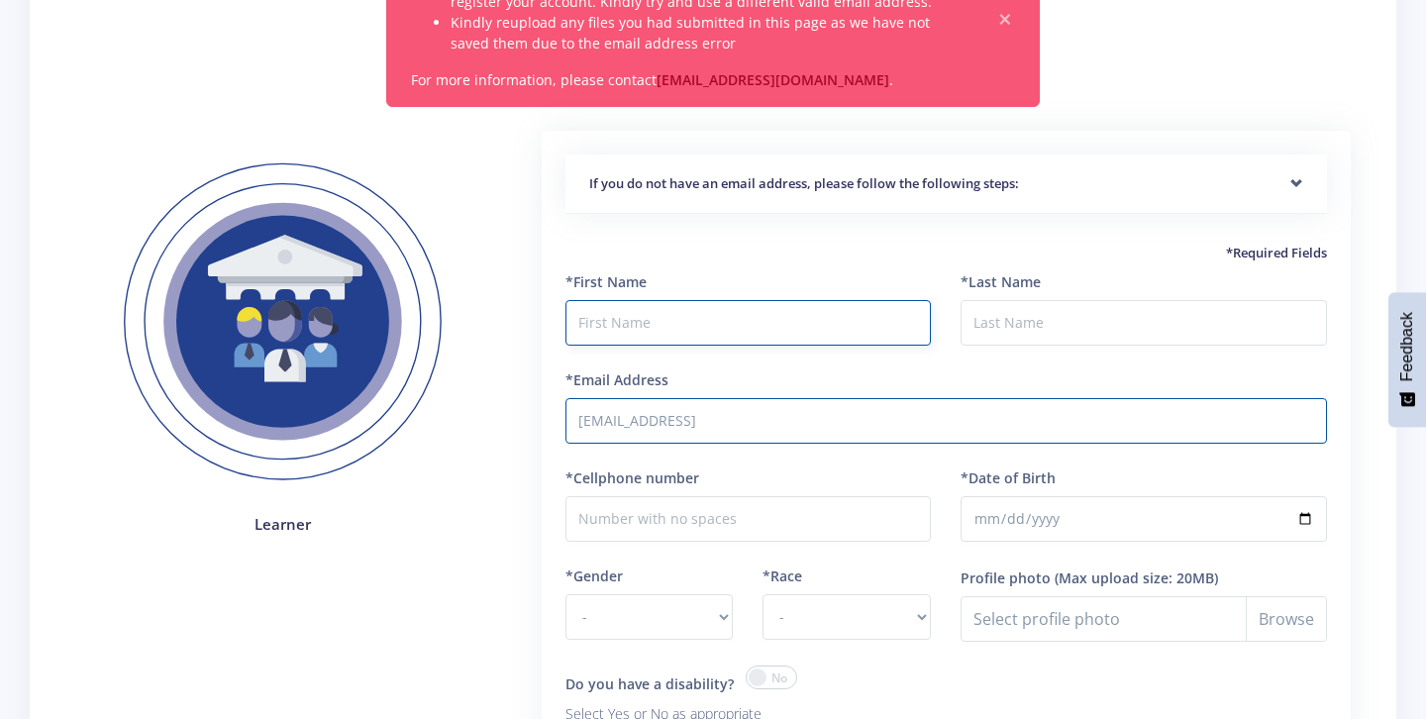
click at [729, 323] on input "text" at bounding box center [748, 323] width 366 height 46
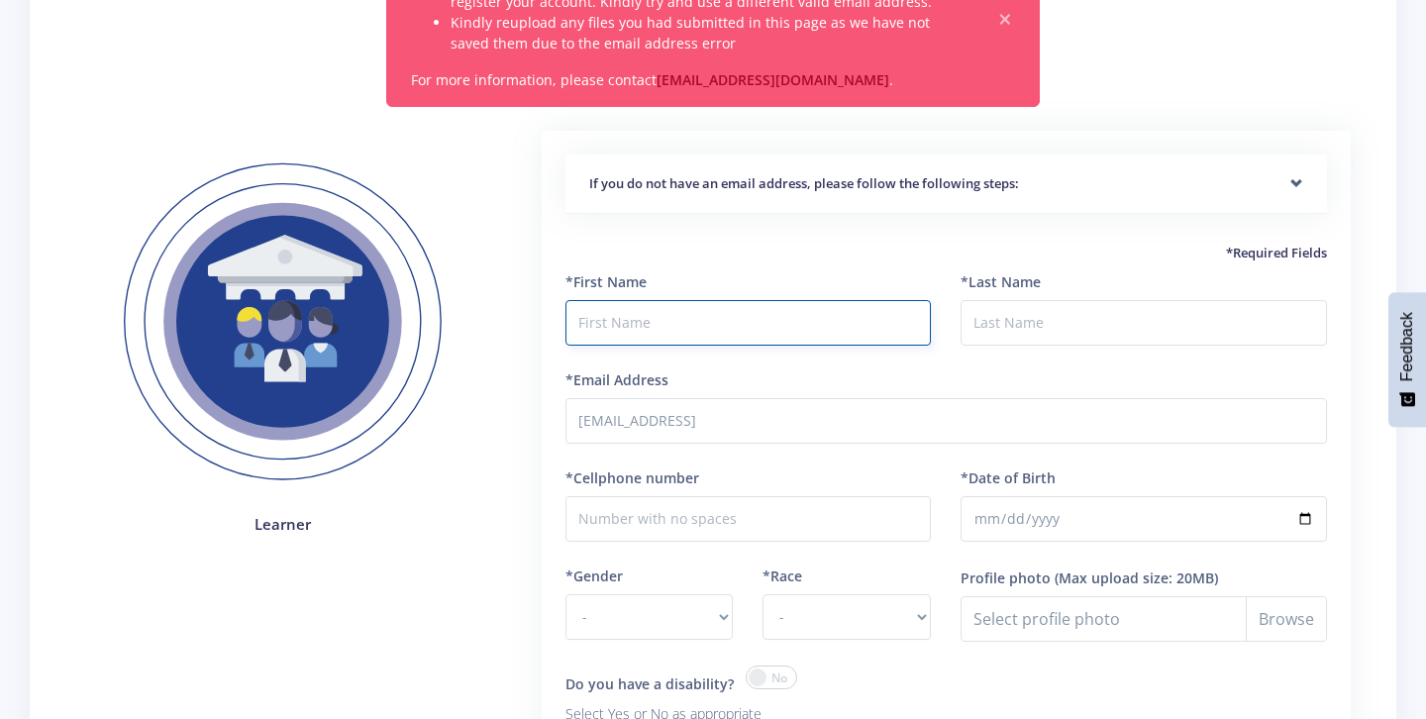
type input "[PERSON_NAME]"
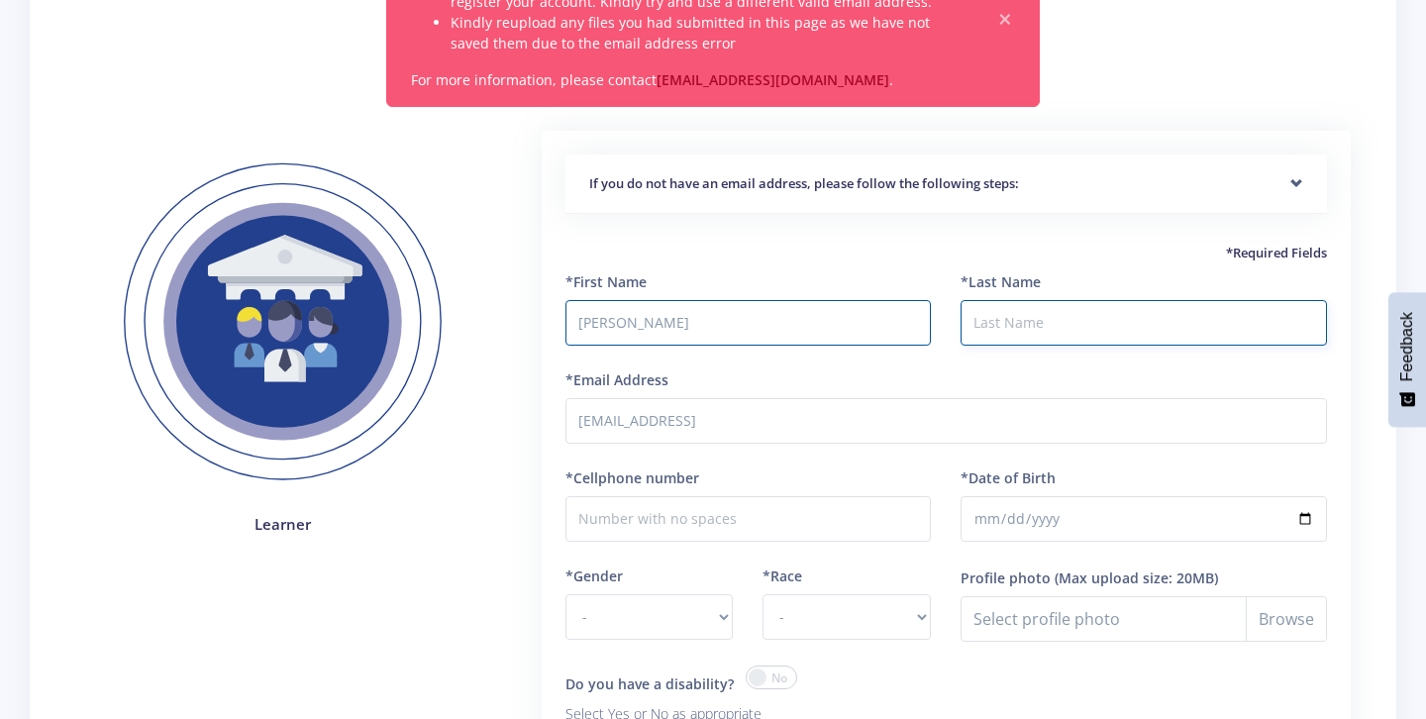
click at [1006, 316] on input "*Last Name" at bounding box center [1144, 323] width 366 height 46
type input "Maloba"
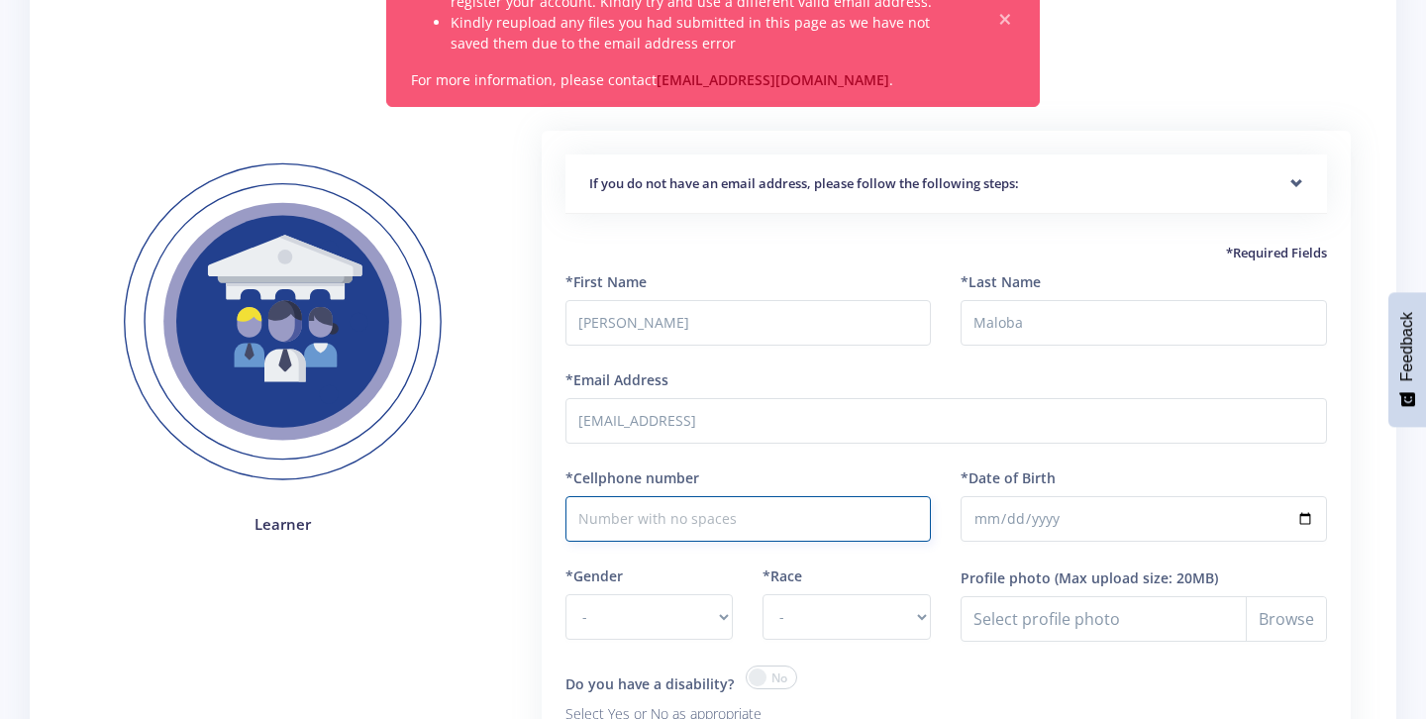
click at [759, 525] on input "*Cellphone number" at bounding box center [748, 519] width 366 height 46
type input "0692501055"
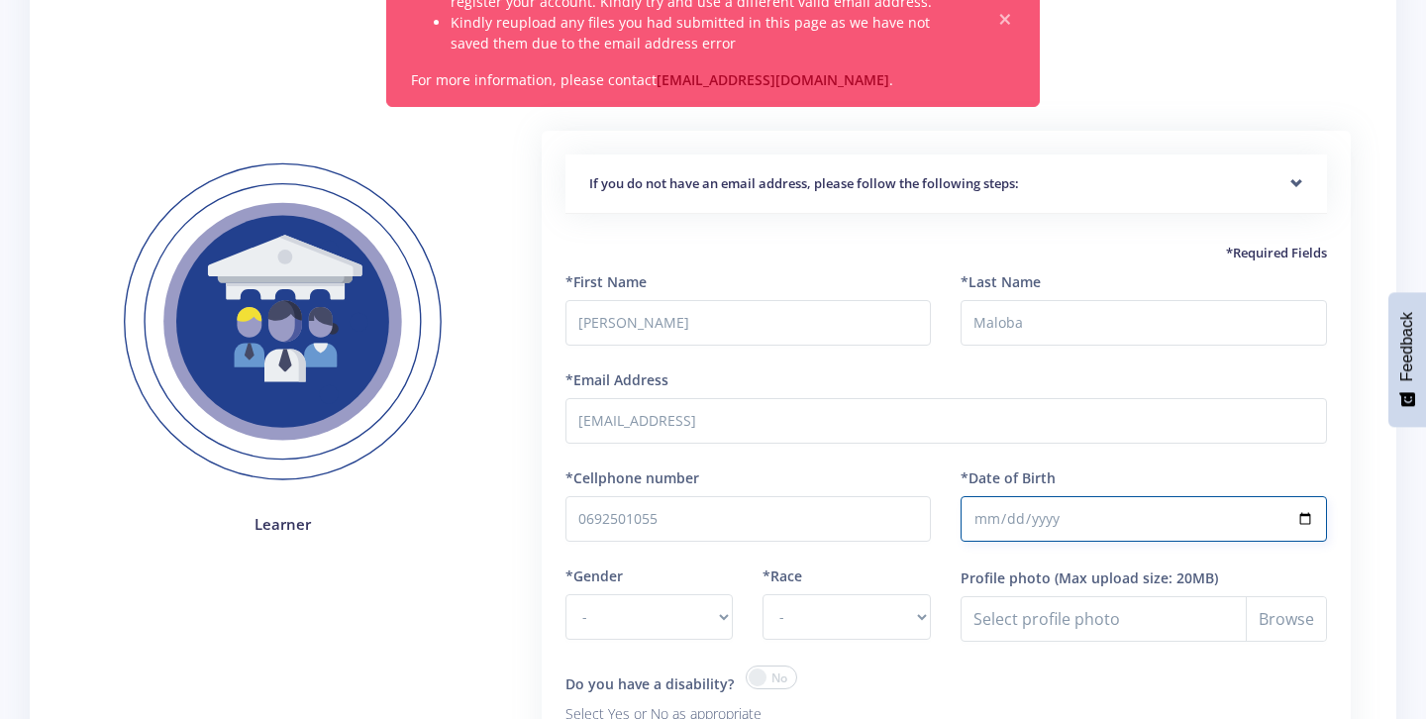
click at [1020, 514] on input "*Date of Birth" at bounding box center [1144, 519] width 366 height 46
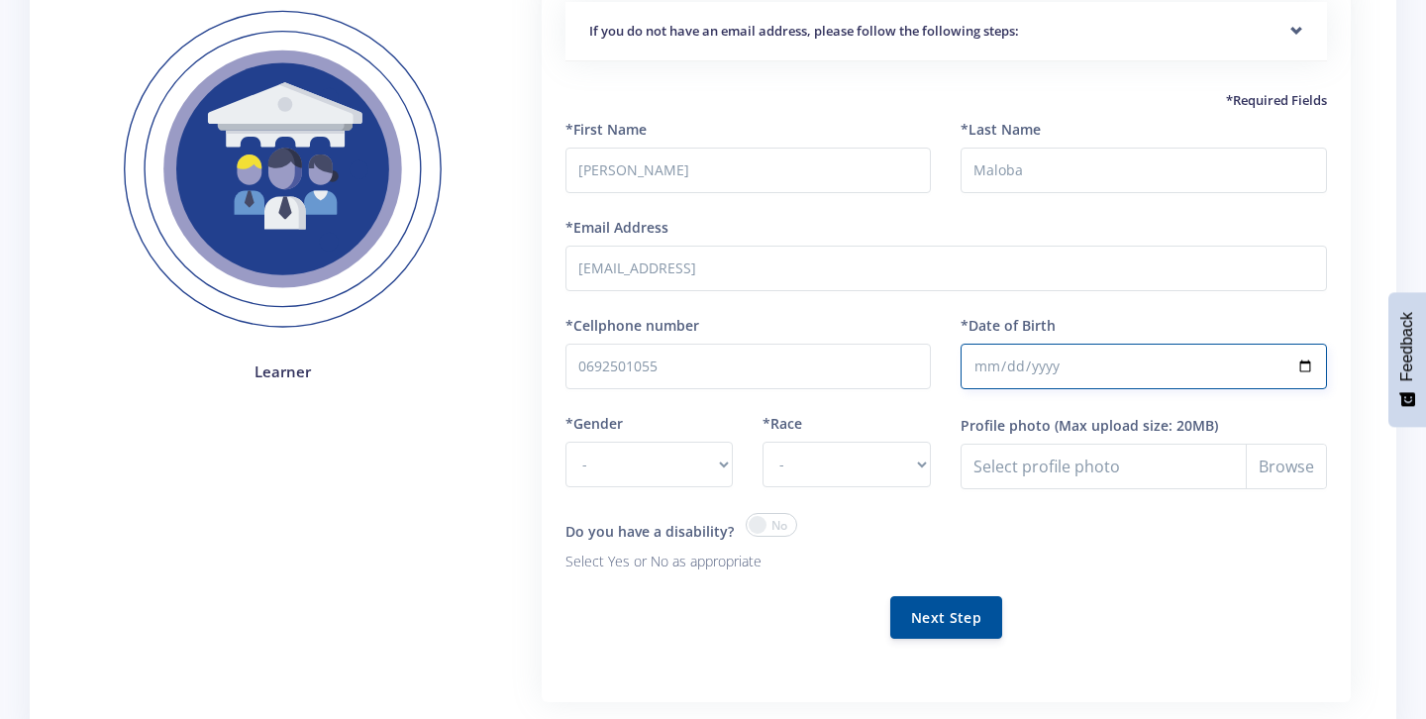
scroll to position [366, 0]
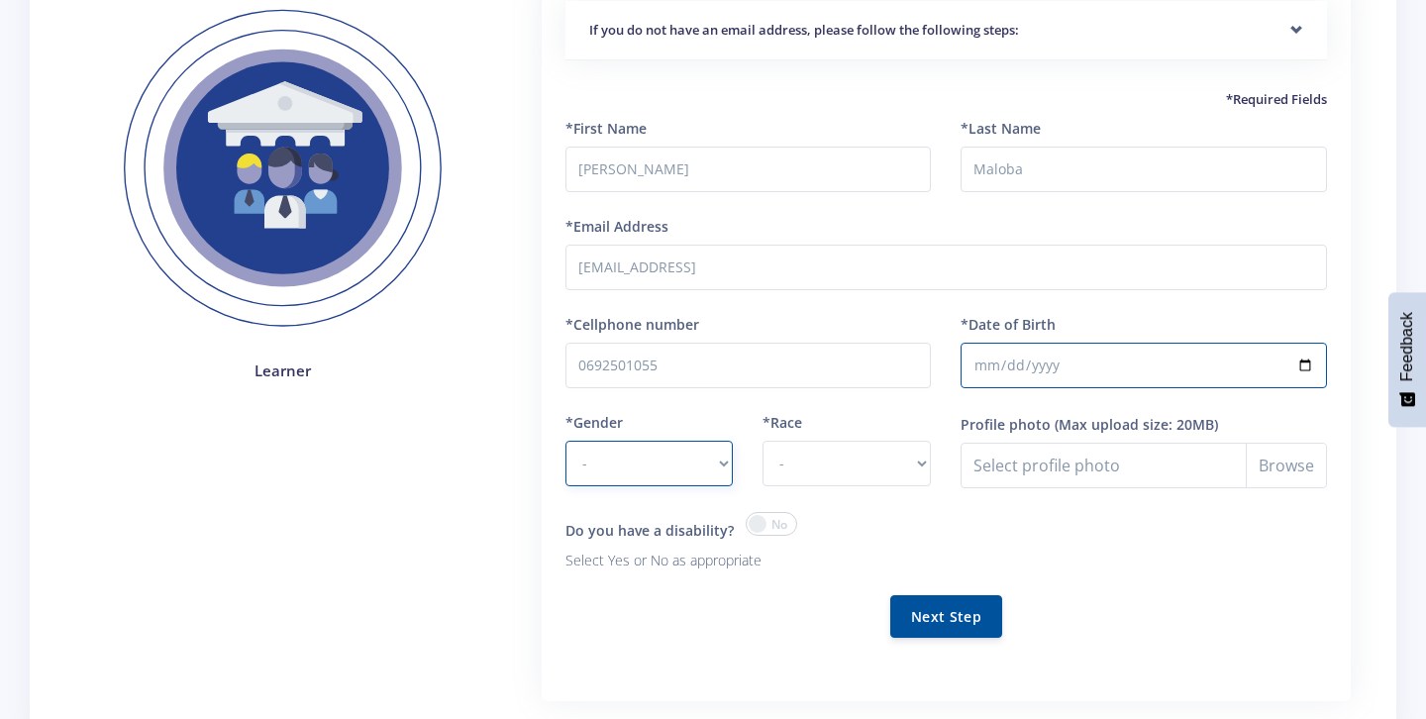
click at [578, 448] on select "- Male Female" at bounding box center [649, 464] width 168 height 46
select select "F"
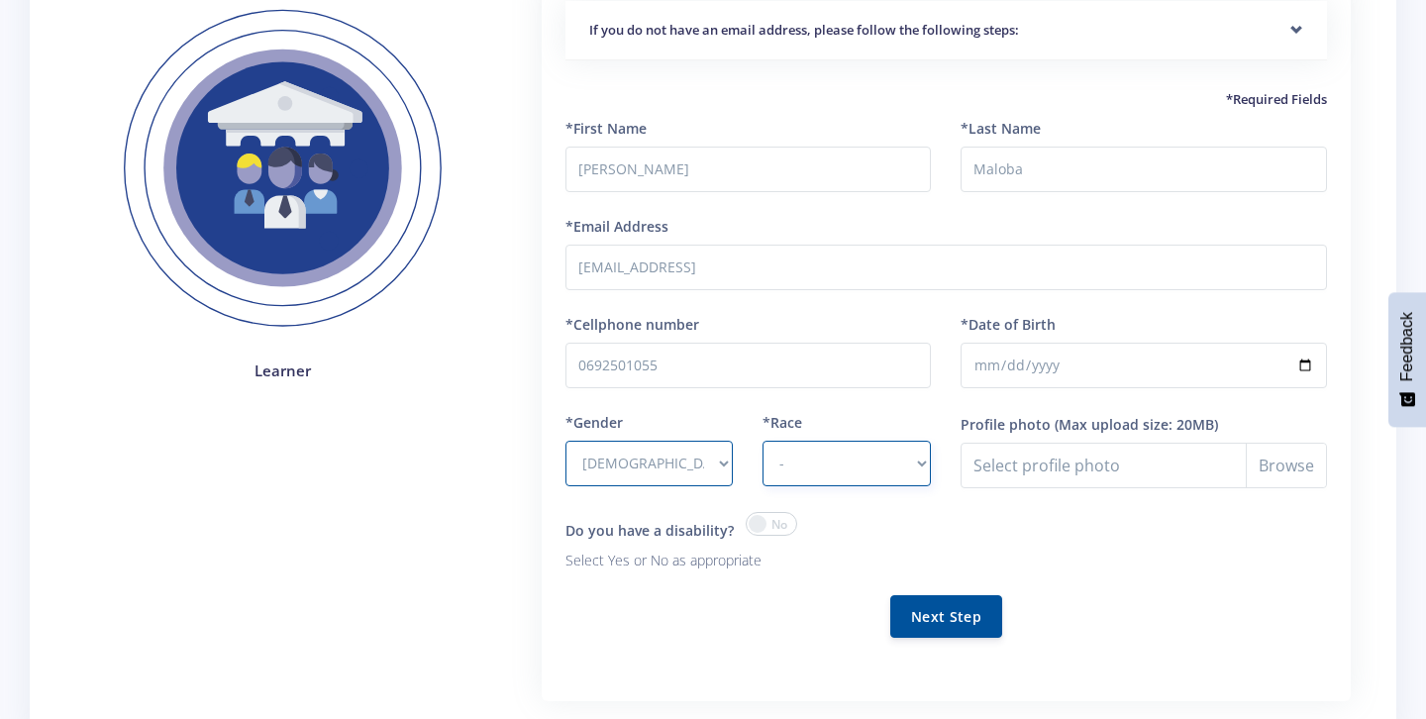
click at [833, 457] on select "- African Asian Coloured Indian White Other" at bounding box center [847, 464] width 168 height 46
select select "African"
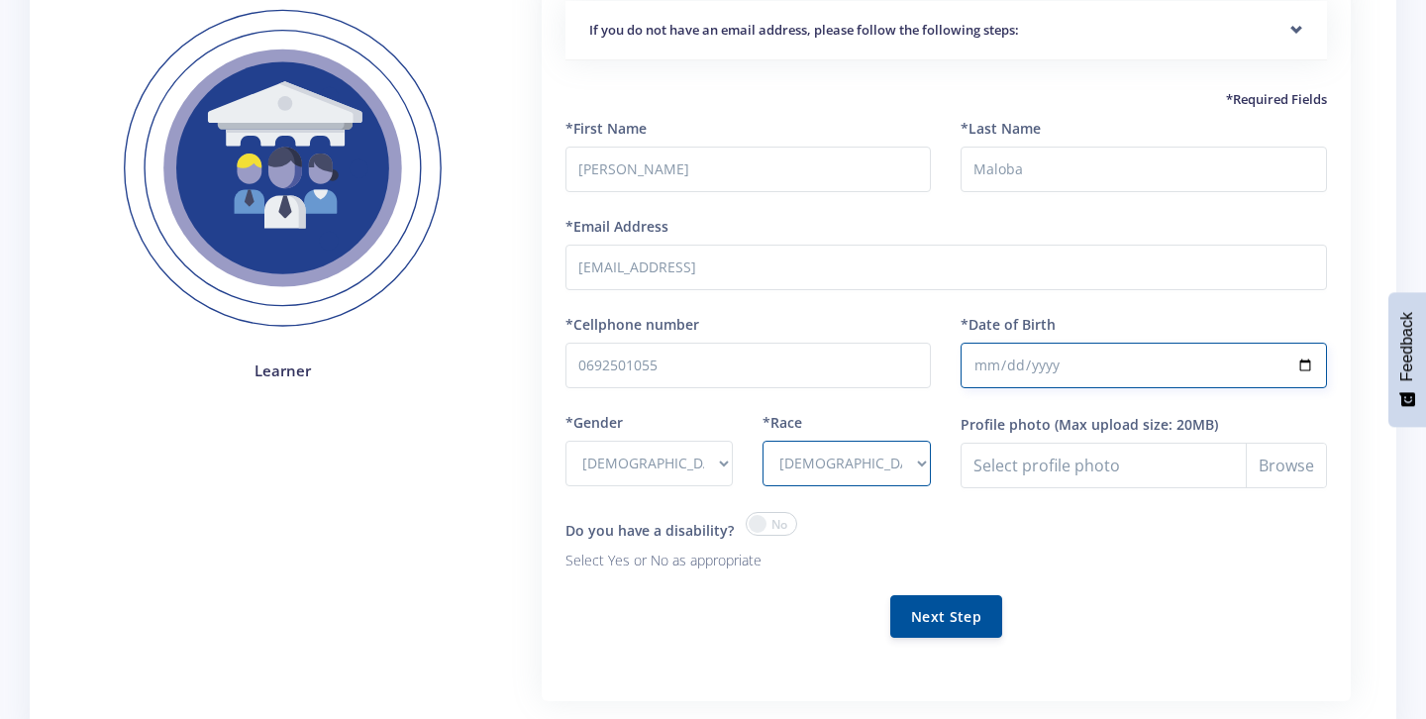
click at [1305, 368] on input "*Date of Birth" at bounding box center [1144, 366] width 366 height 46
type input "2009-10-03"
click at [945, 610] on button "Next Step" at bounding box center [946, 615] width 112 height 43
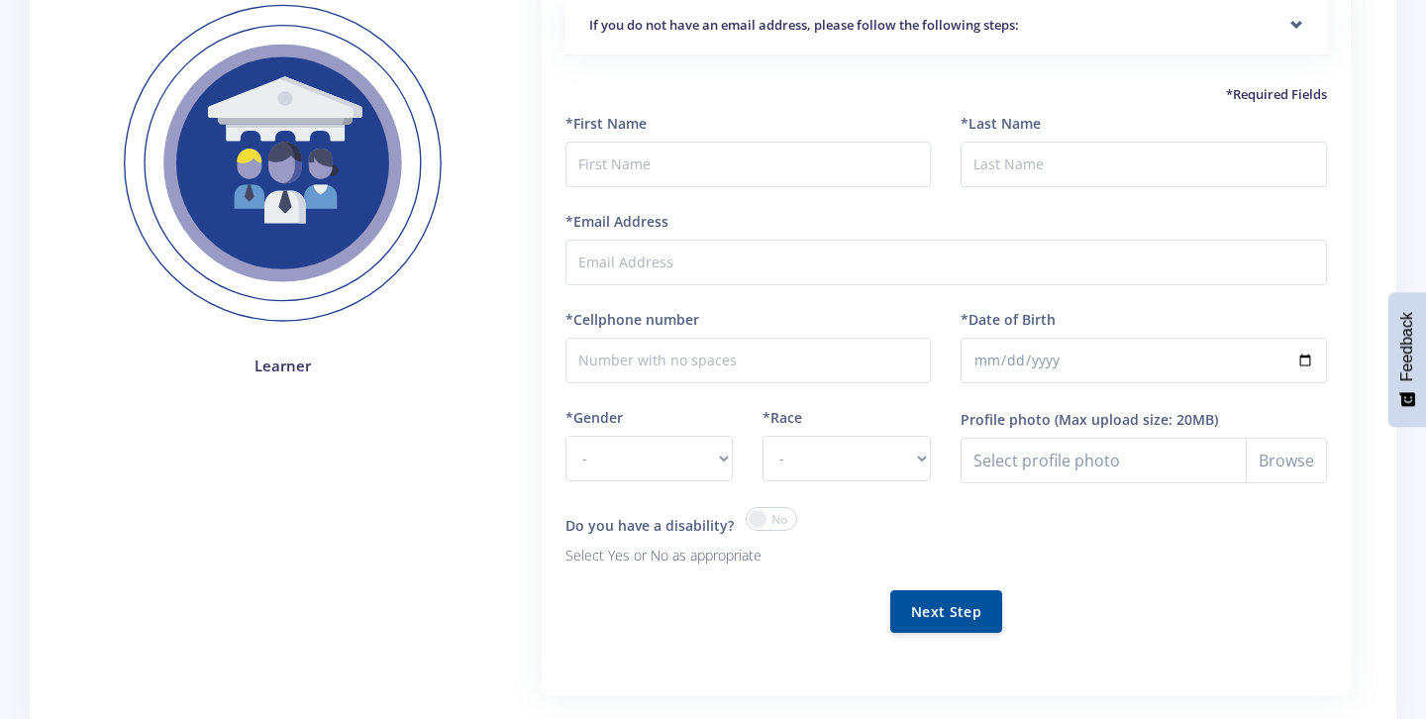
scroll to position [376, 0]
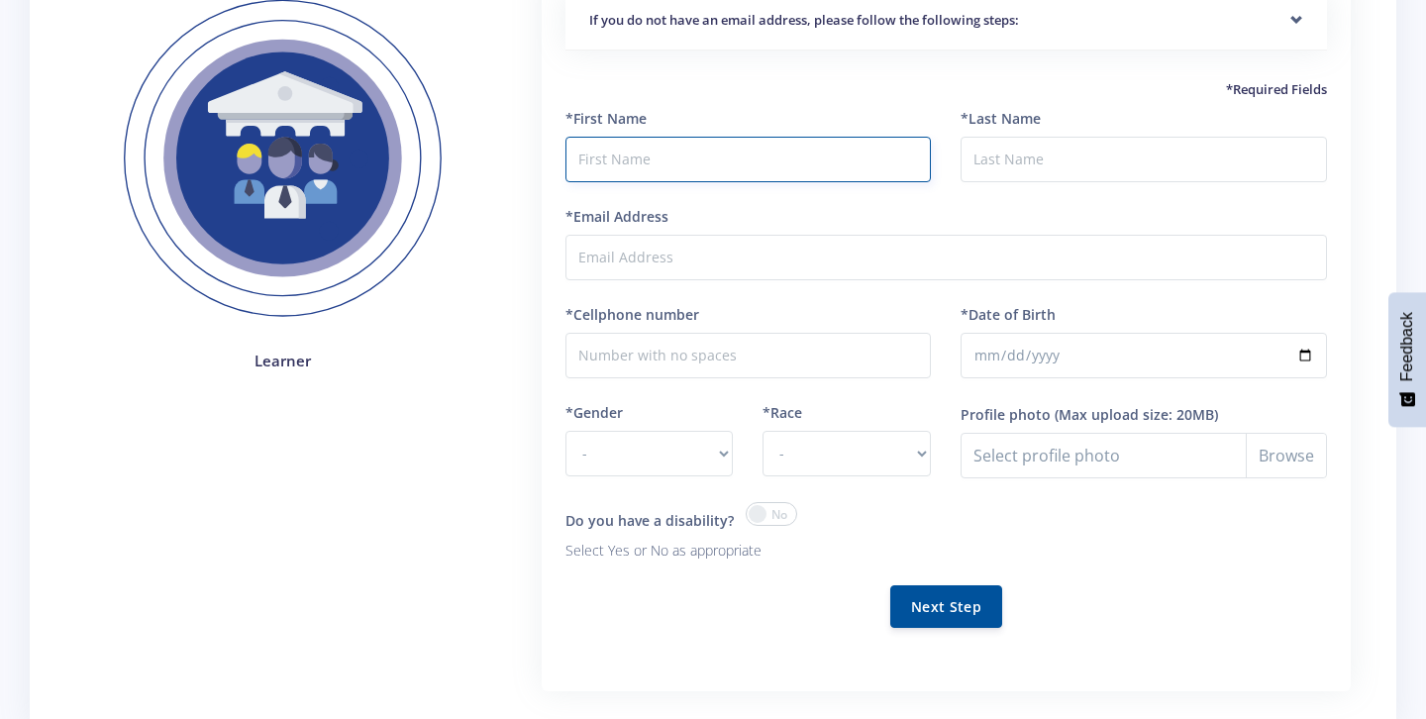
click at [665, 163] on input "text" at bounding box center [748, 160] width 366 height 46
type input "[PERSON_NAME]"
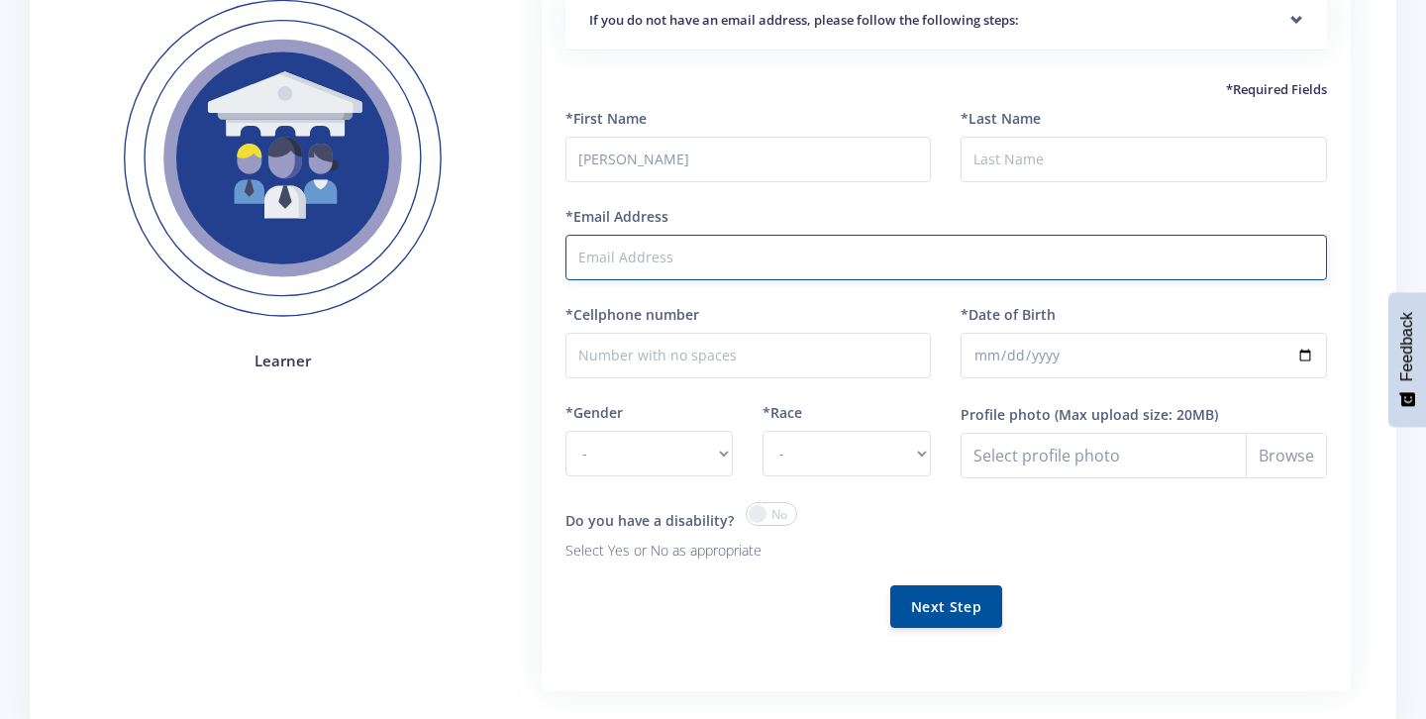
click at [700, 276] on input "*Email Address" at bounding box center [946, 258] width 762 height 46
type input "natashamaloba7@gmail.com"
click at [668, 361] on input "*Cellphone number" at bounding box center [748, 356] width 366 height 46
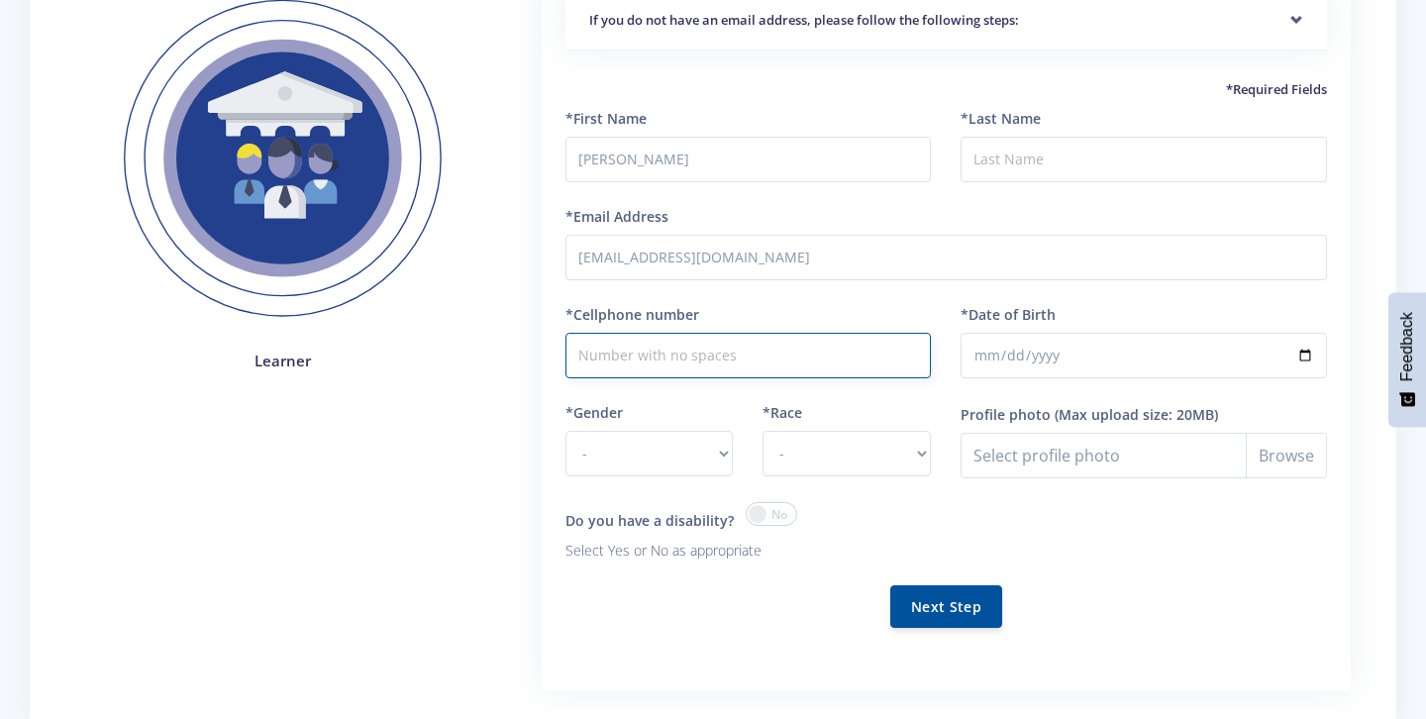
type input "0692501055"
click at [717, 465] on select "- [DEMOGRAPHIC_DATA] [DEMOGRAPHIC_DATA]" at bounding box center [649, 454] width 168 height 46
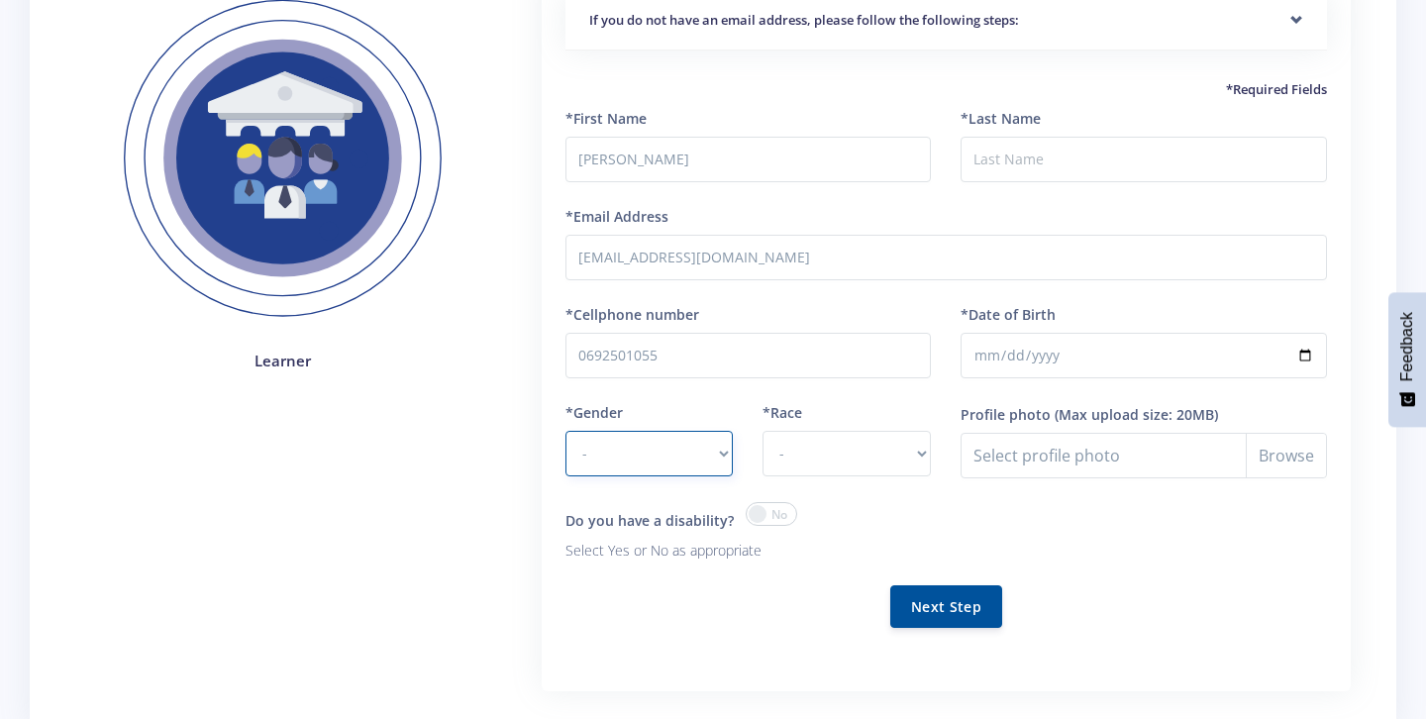
select select "F"
click at [925, 451] on select "- [DEMOGRAPHIC_DATA] Coloured Indian White Other" at bounding box center [847, 454] width 168 height 46
select select "[DEMOGRAPHIC_DATA]"
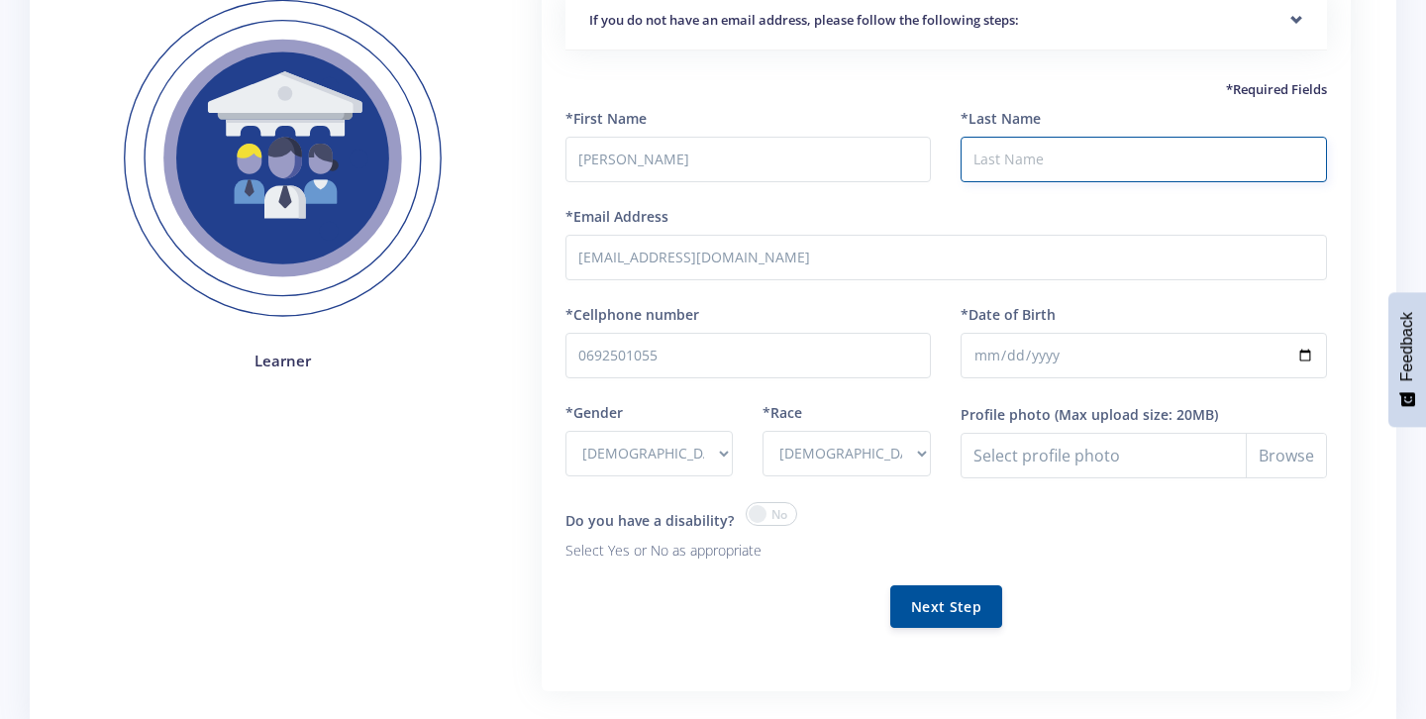
click at [1064, 176] on input "*Last Name" at bounding box center [1144, 160] width 366 height 46
type input "Maloba"
click at [1308, 358] on input "*Date of Birth" at bounding box center [1144, 356] width 366 height 46
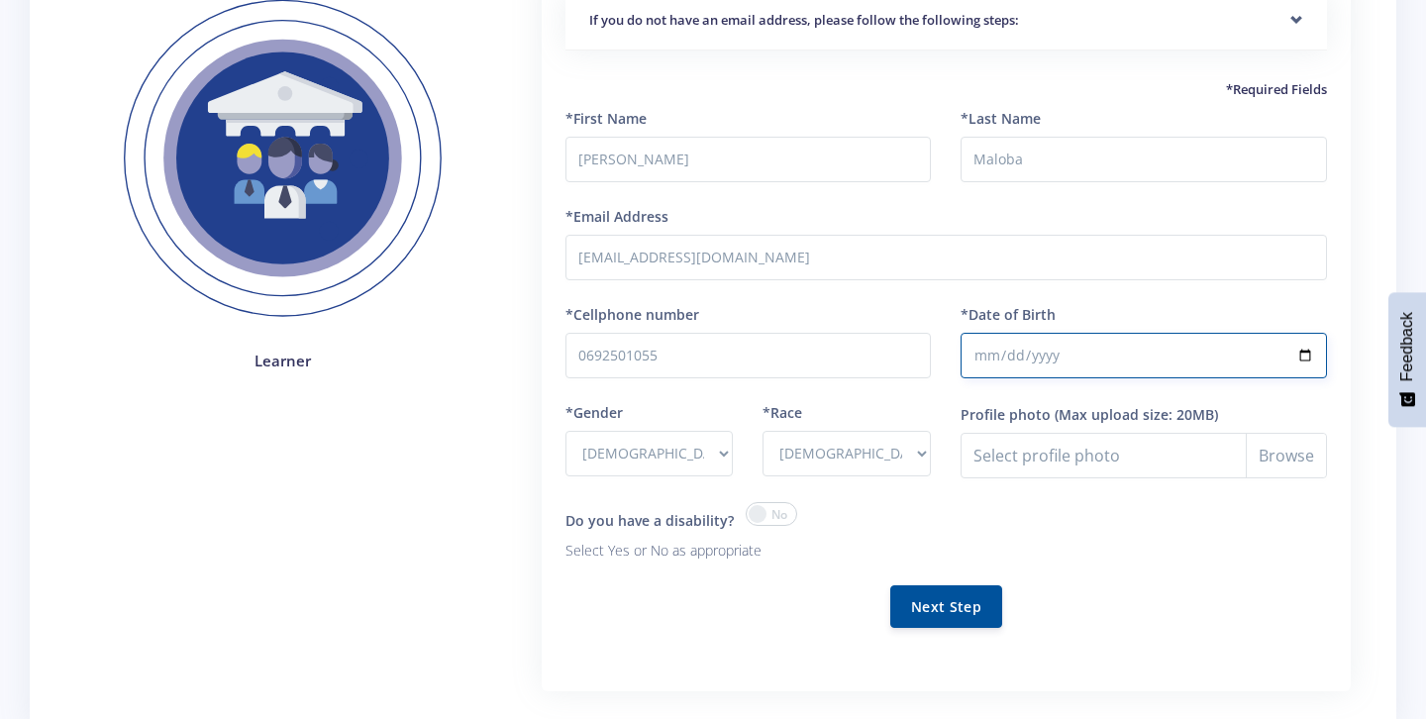
type input "[DATE]"
click at [968, 597] on button "Next Step" at bounding box center [946, 605] width 112 height 43
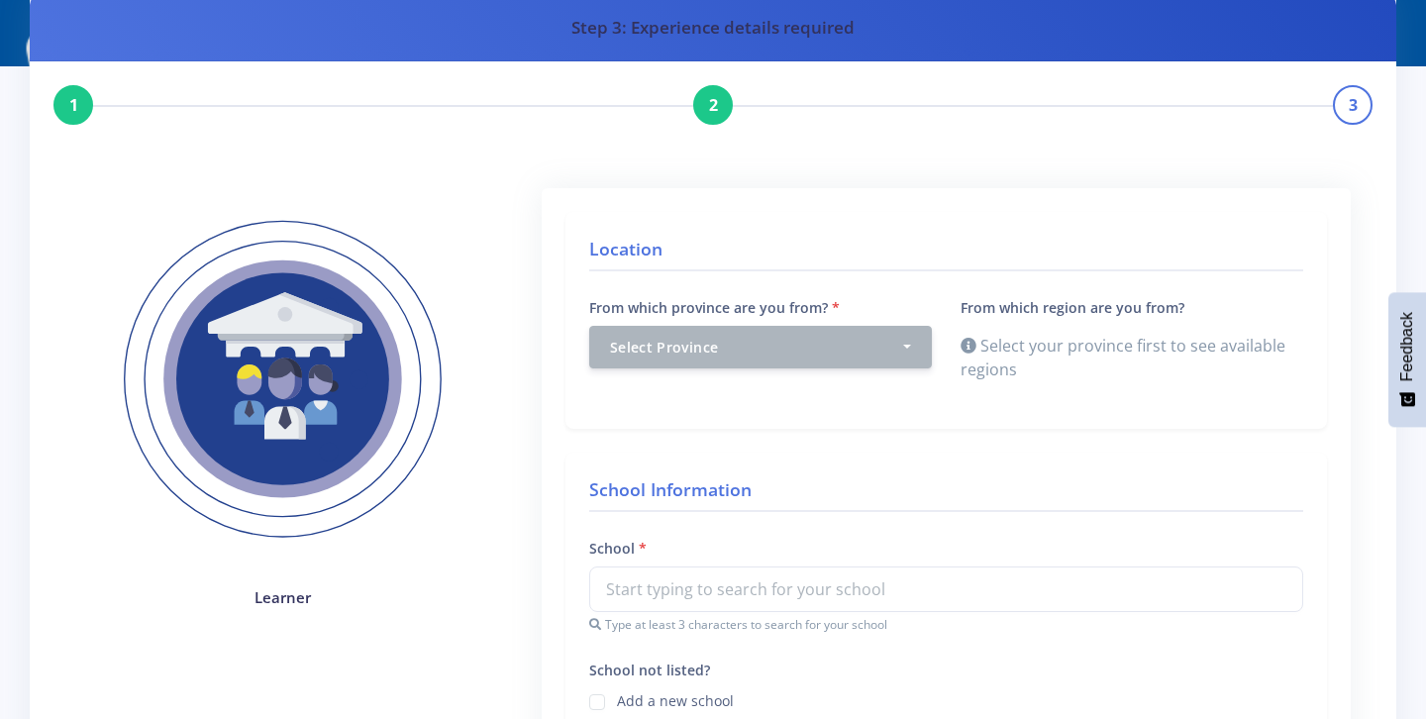
scroll to position [77, 0]
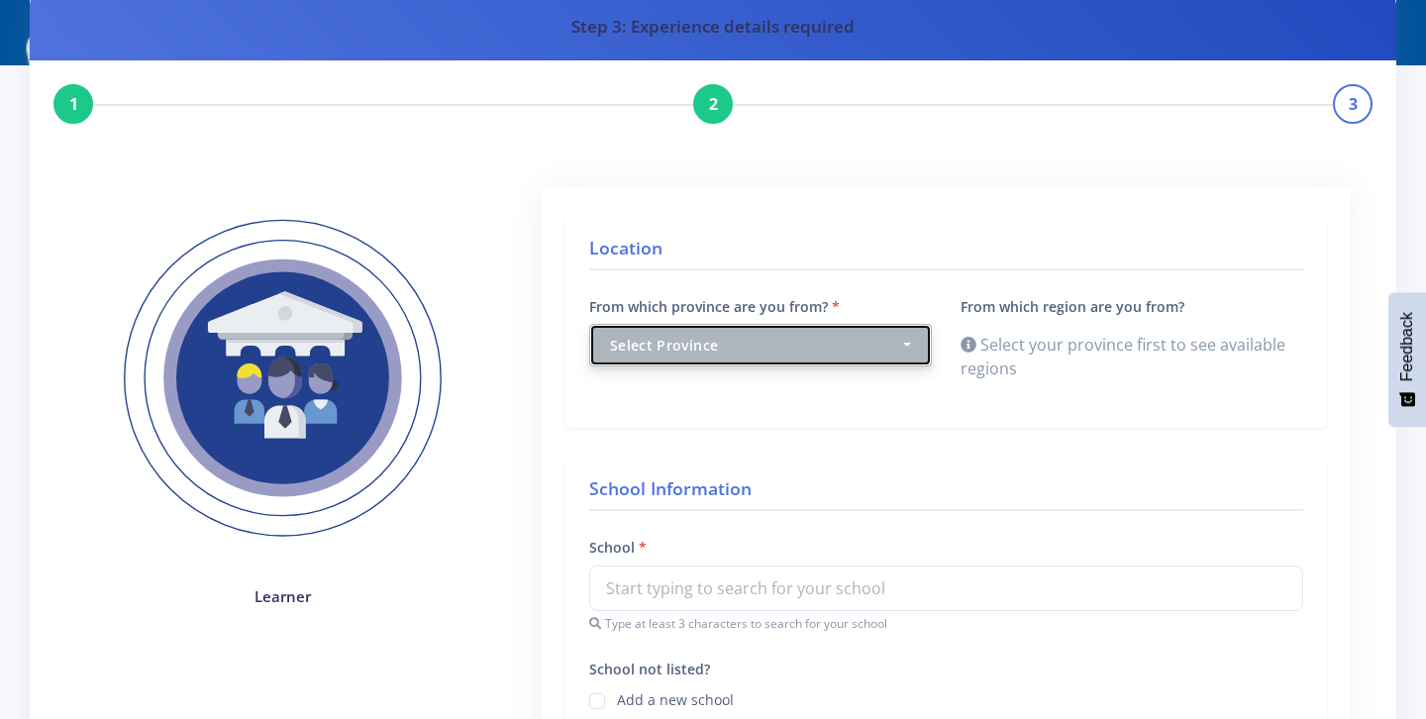
click at [909, 338] on button "Select Province" at bounding box center [760, 345] width 343 height 43
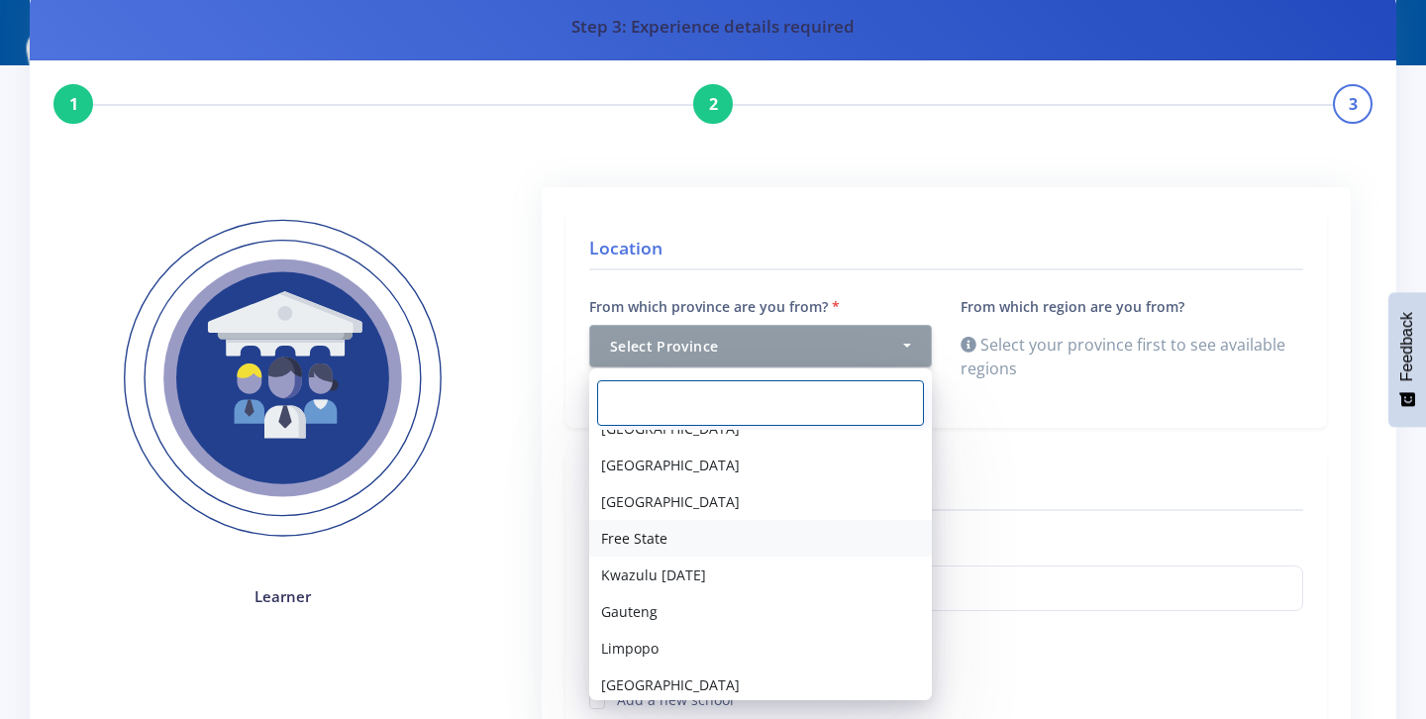
scroll to position [104, 0]
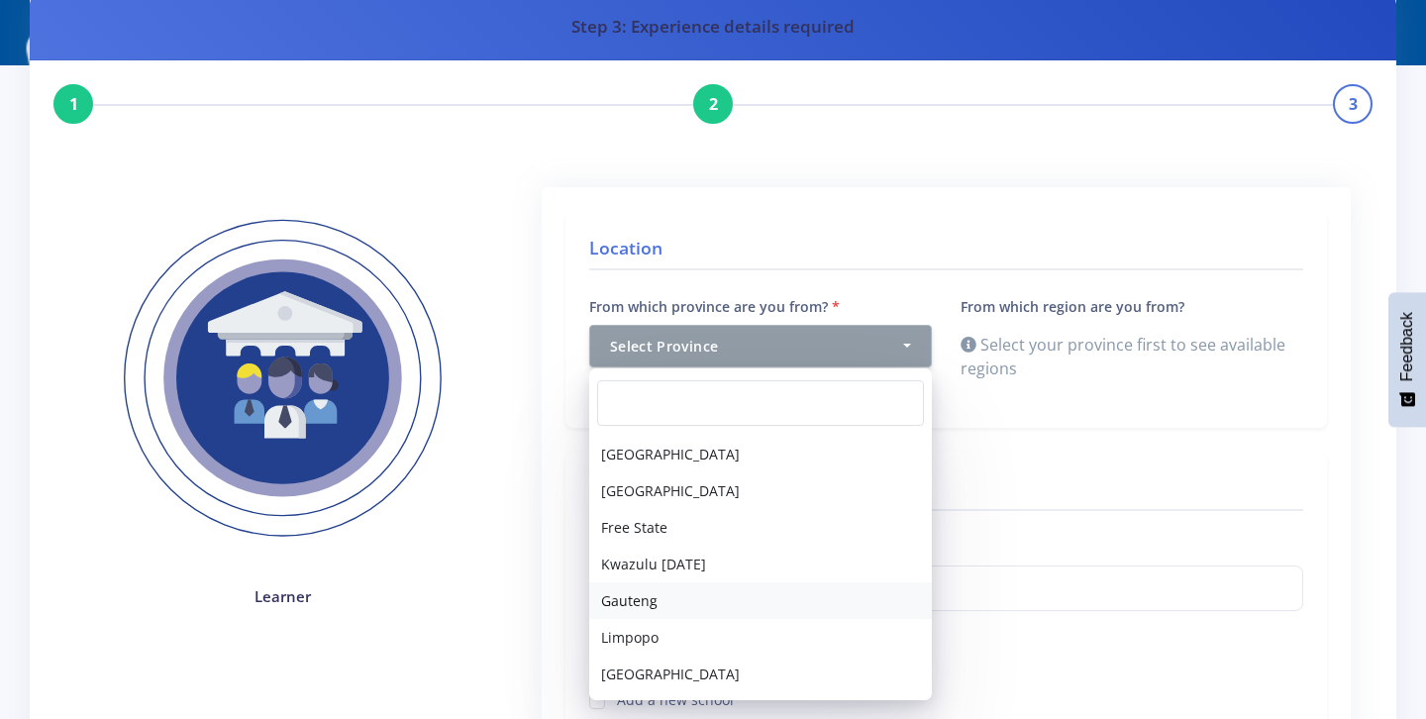
click at [716, 610] on link "Gauteng" at bounding box center [760, 600] width 343 height 37
select select "7"
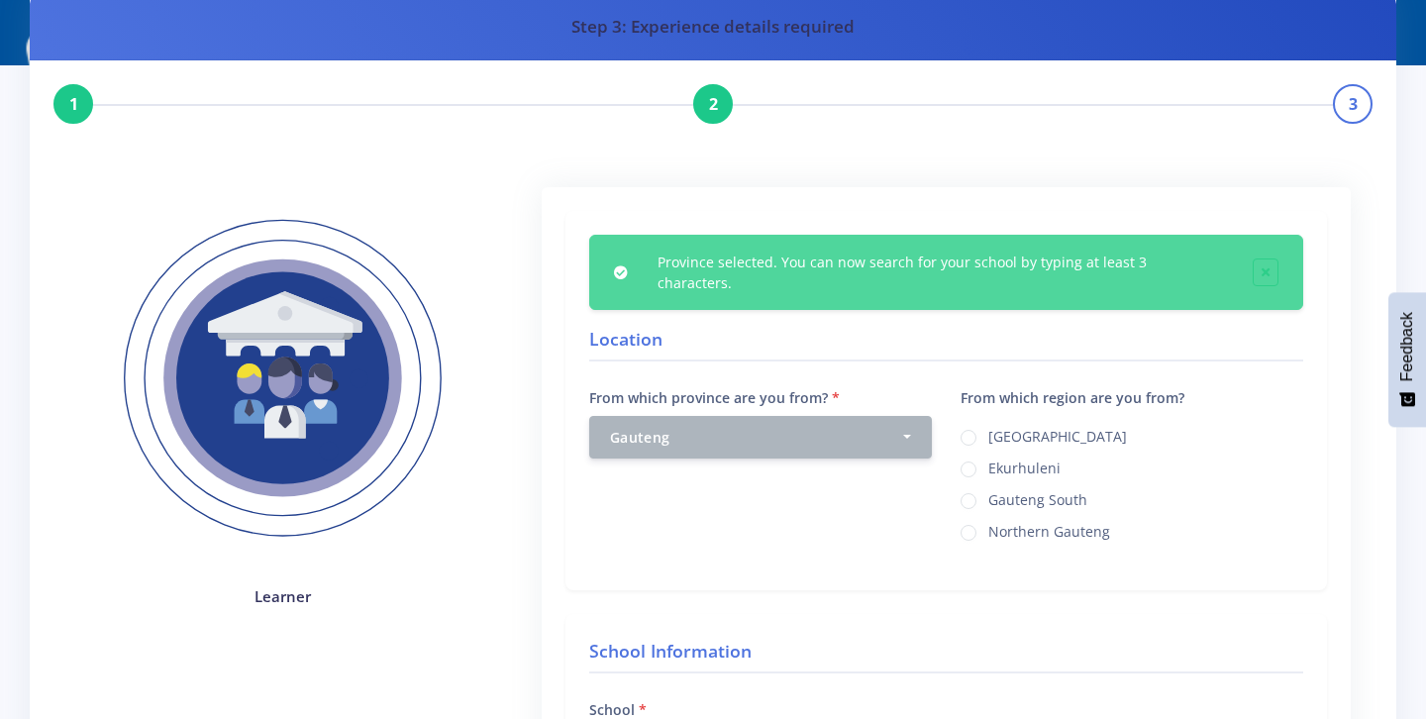
click at [988, 521] on label "Northern Gauteng" at bounding box center [1049, 529] width 122 height 16
click at [988, 519] on input "Northern Gauteng" at bounding box center [994, 525] width 13 height 13
radio input "true"
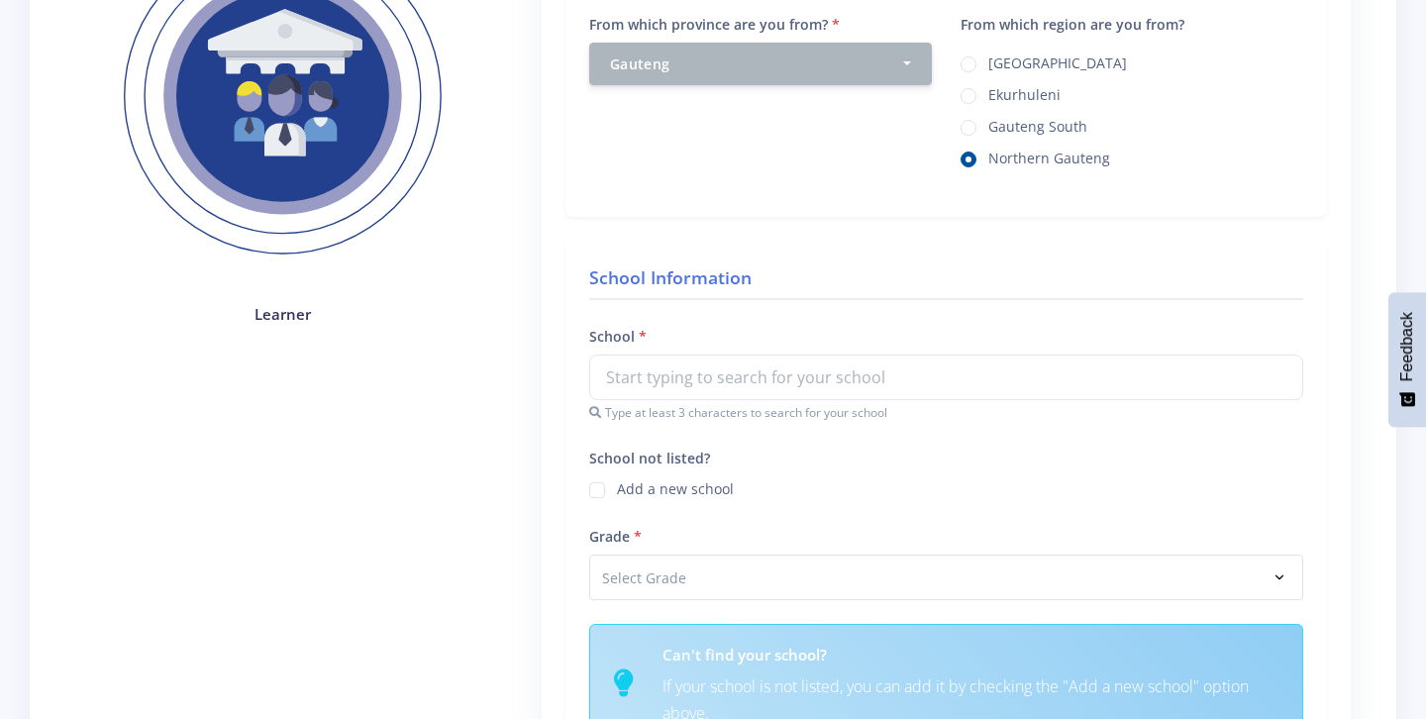
scroll to position [363, 0]
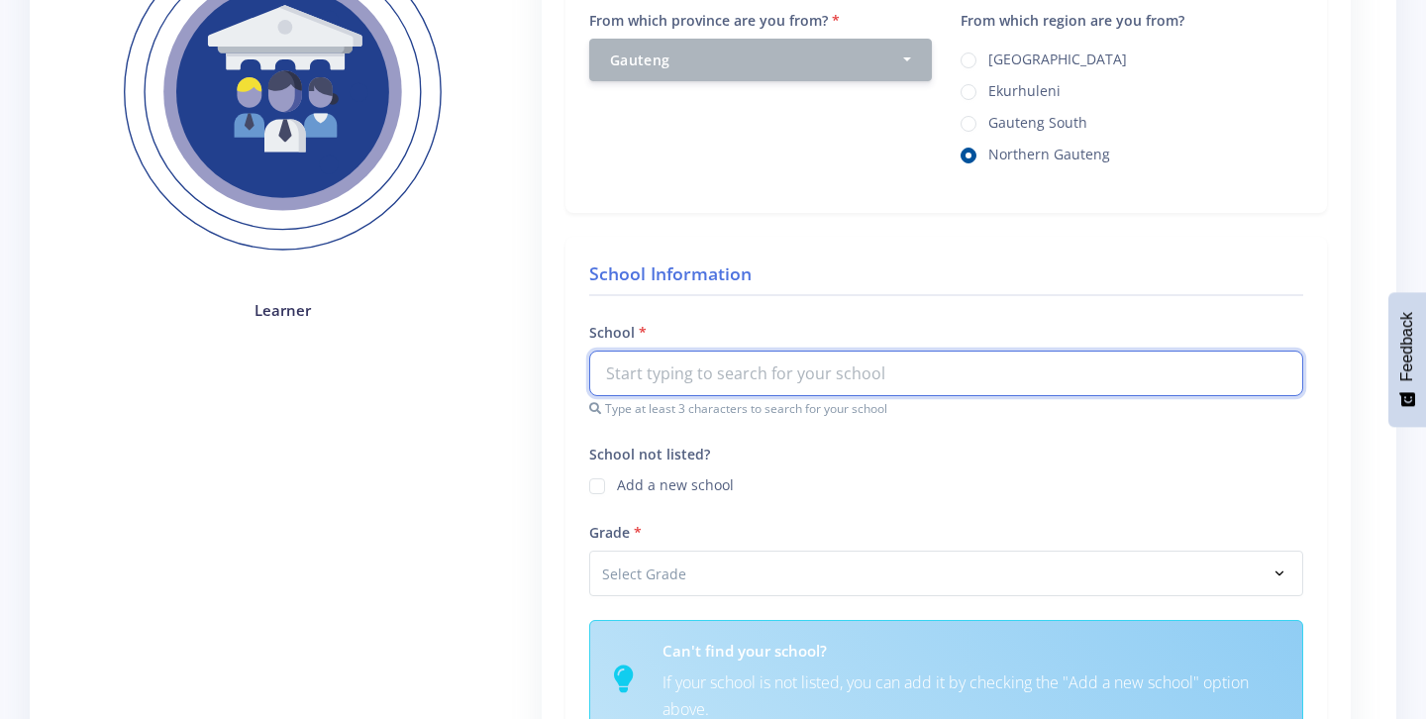
click at [621, 373] on input "text" at bounding box center [946, 374] width 714 height 46
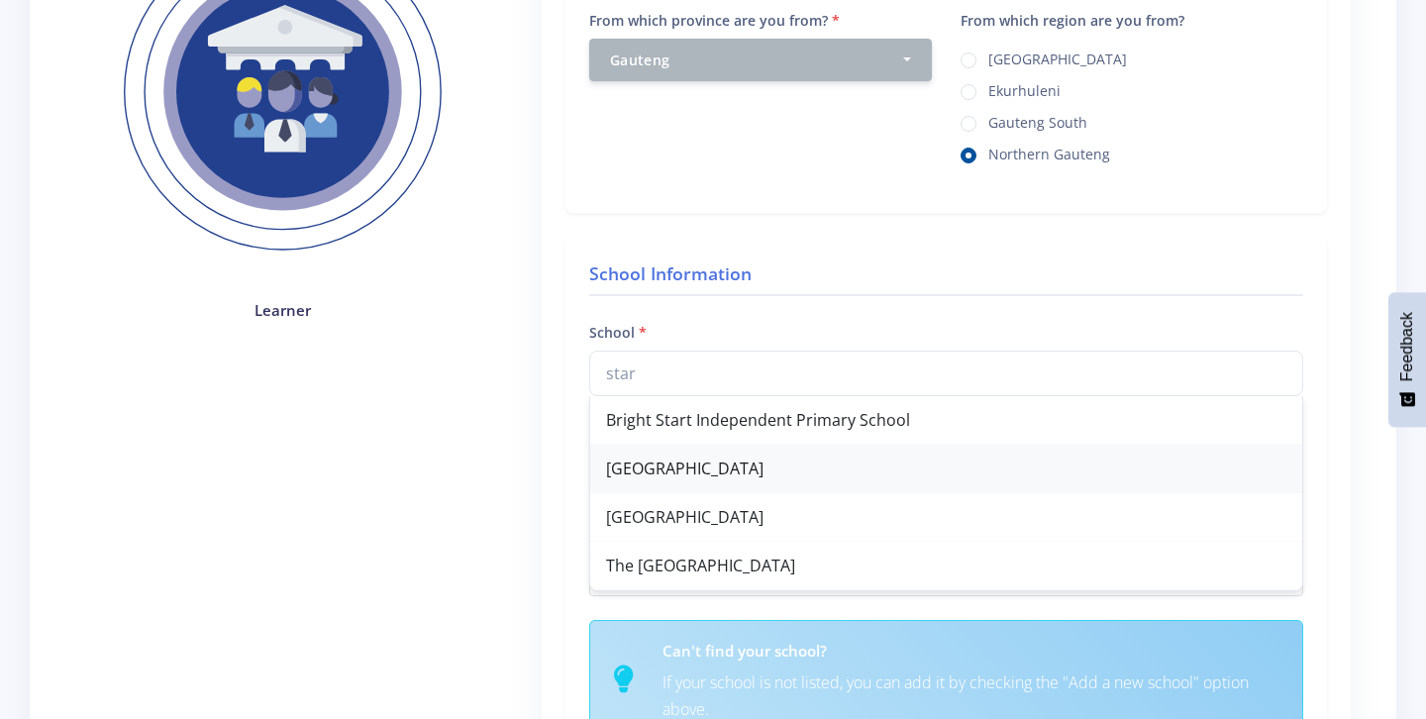
click at [680, 473] on div "Star College Pretoria" at bounding box center [946, 469] width 712 height 49
type input "Star College Pretoria"
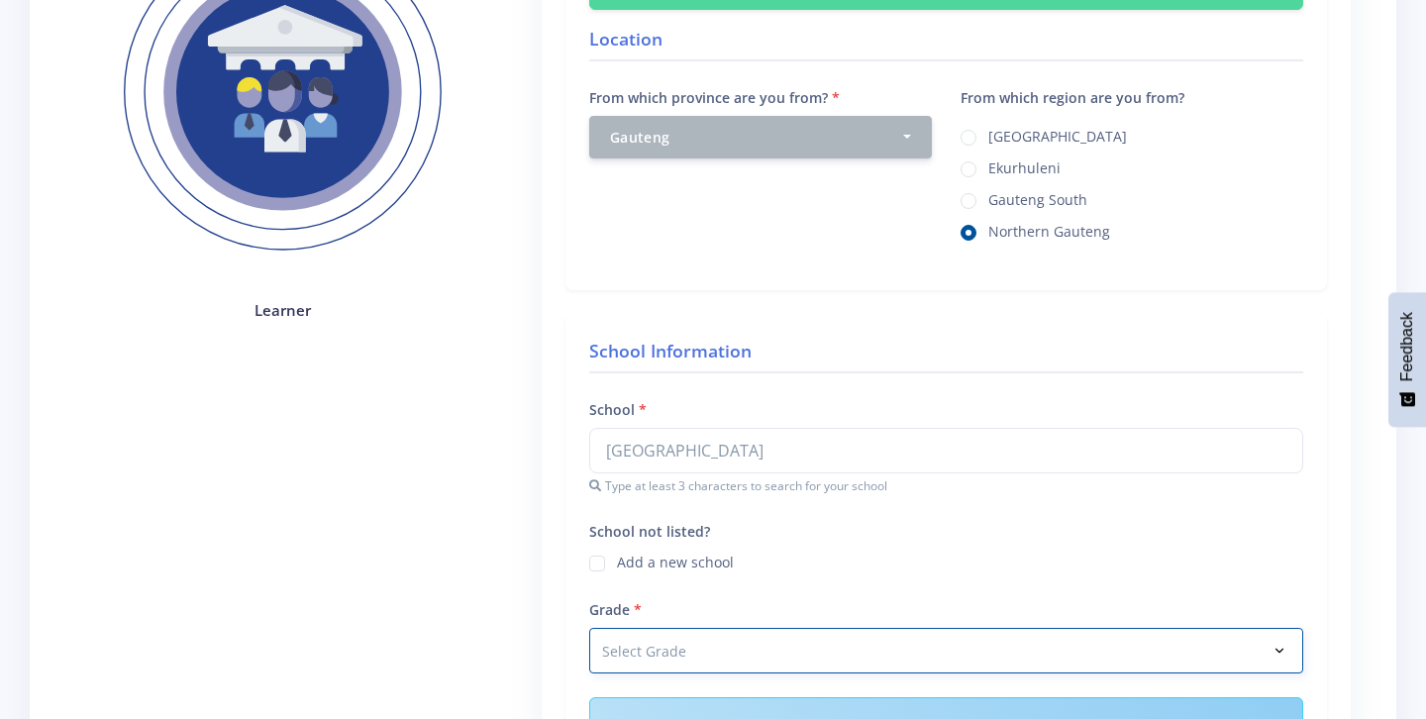
click at [652, 667] on select "Select Grade Grade 4 Grade 5 Grade 6 Grade 7" at bounding box center [946, 651] width 714 height 46
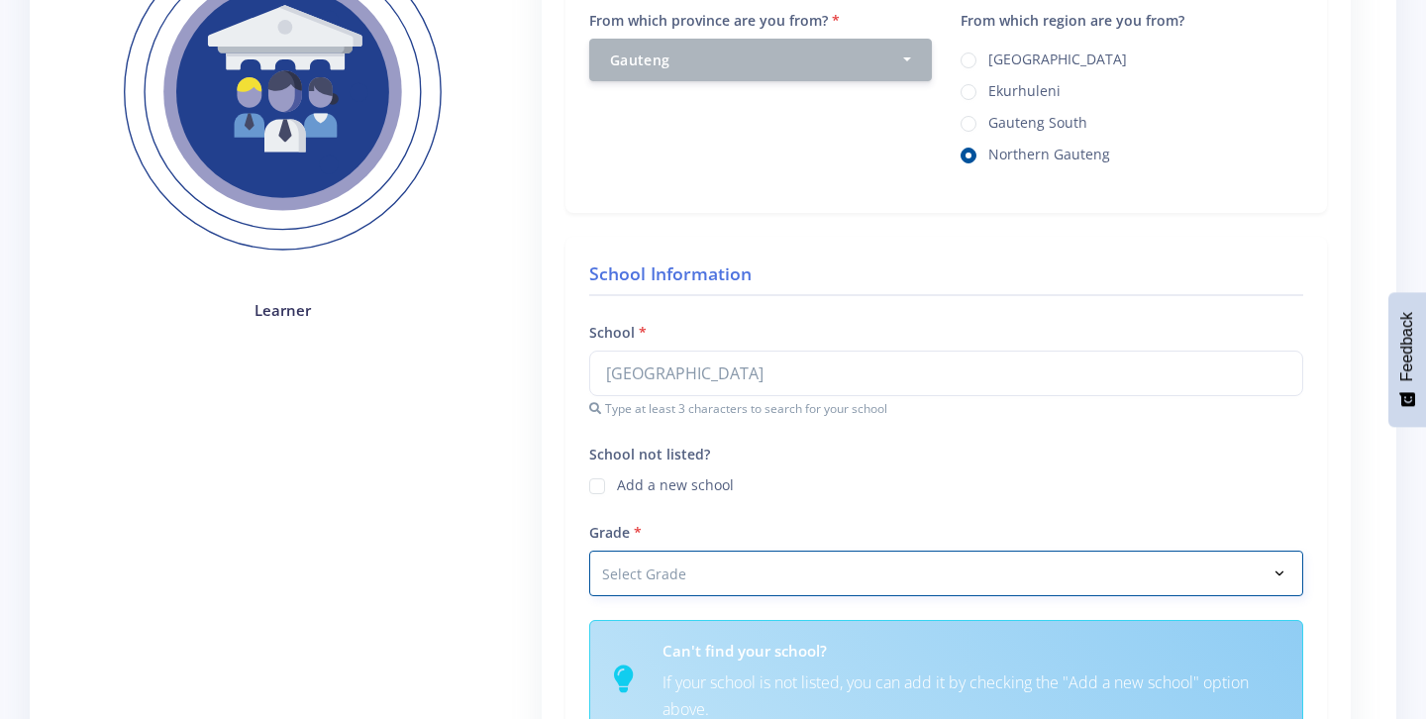
select select "Grade 9"
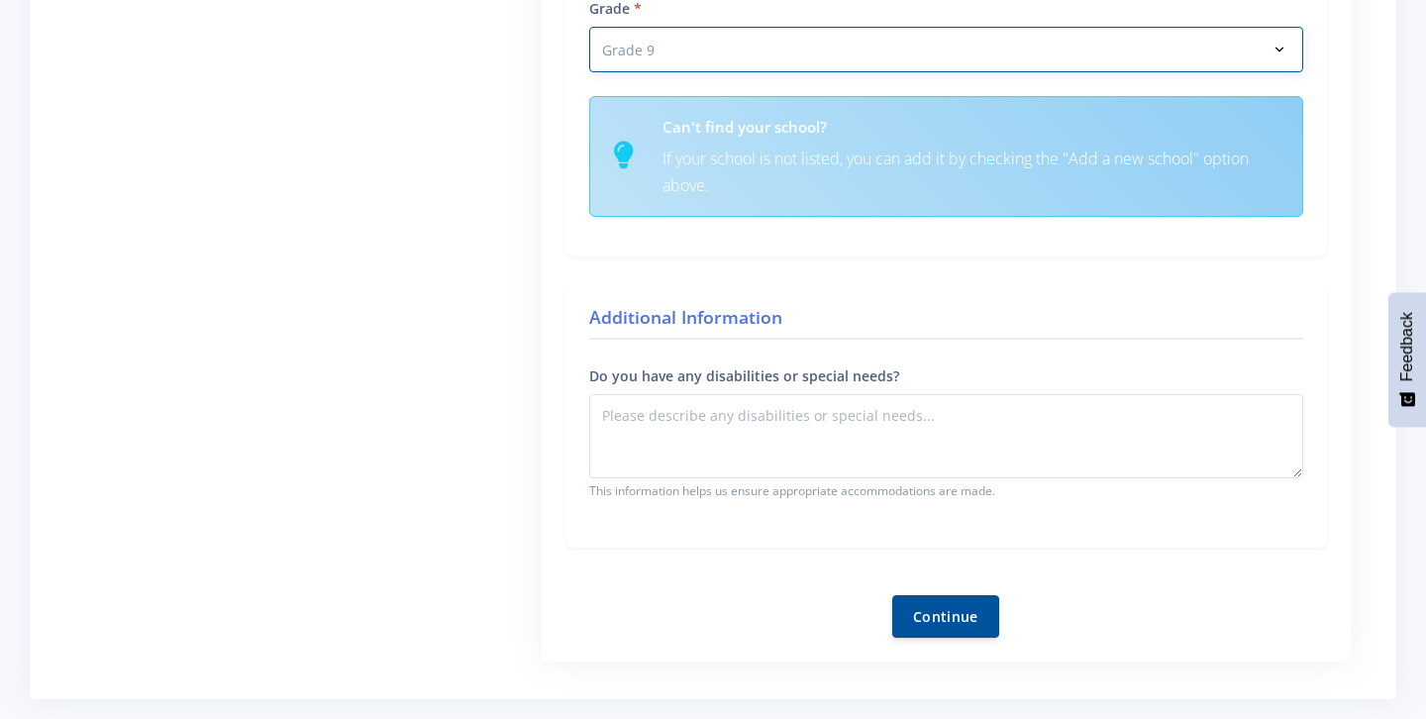
scroll to position [888, 0]
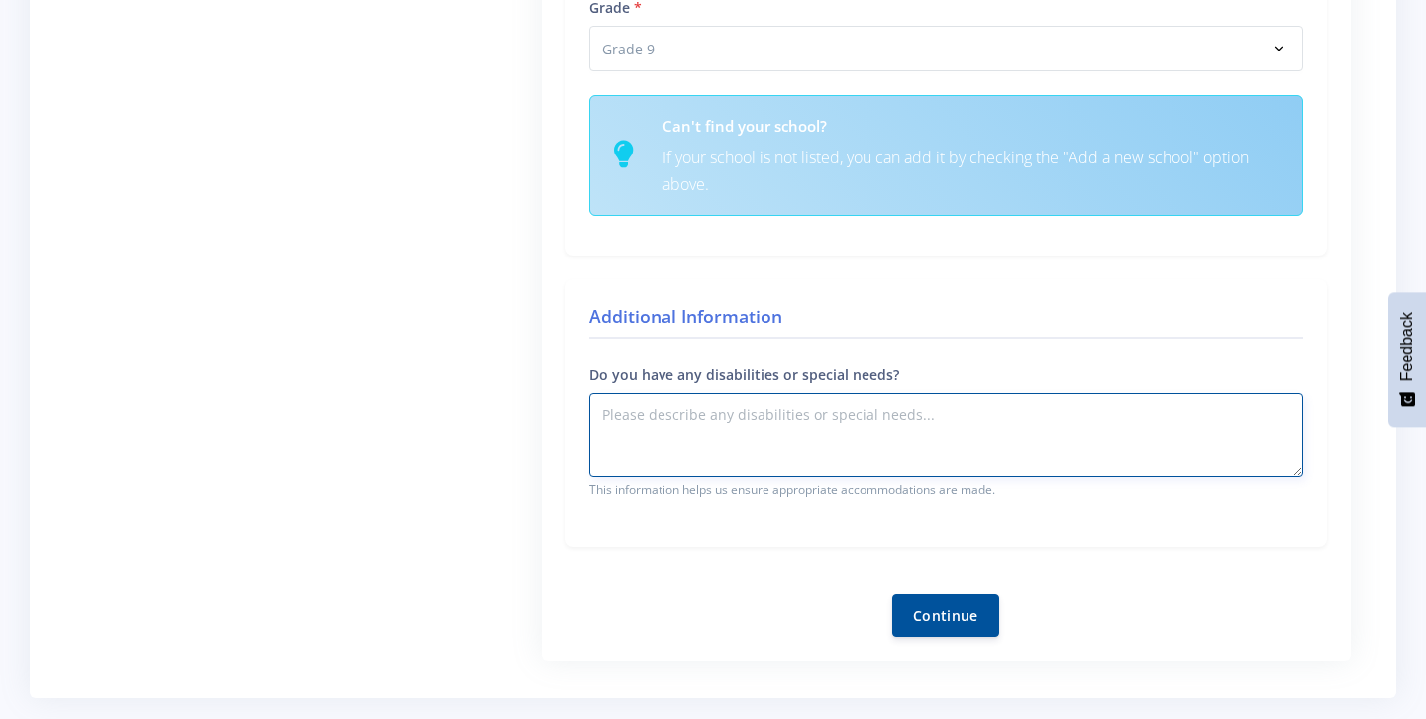
click at [909, 452] on textarea "Do you have any disabilities or special needs?" at bounding box center [946, 435] width 714 height 84
type textarea "no"
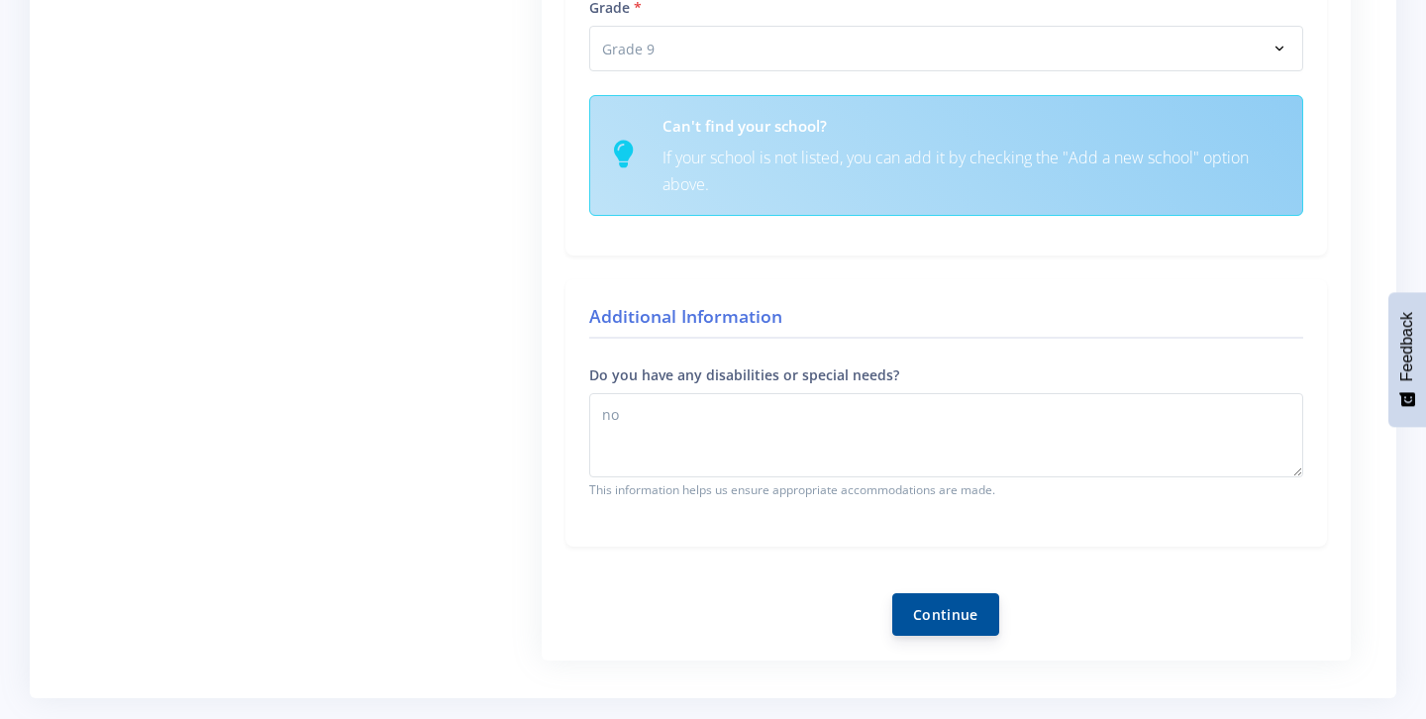
click at [944, 614] on button "Continue" at bounding box center [945, 614] width 107 height 43
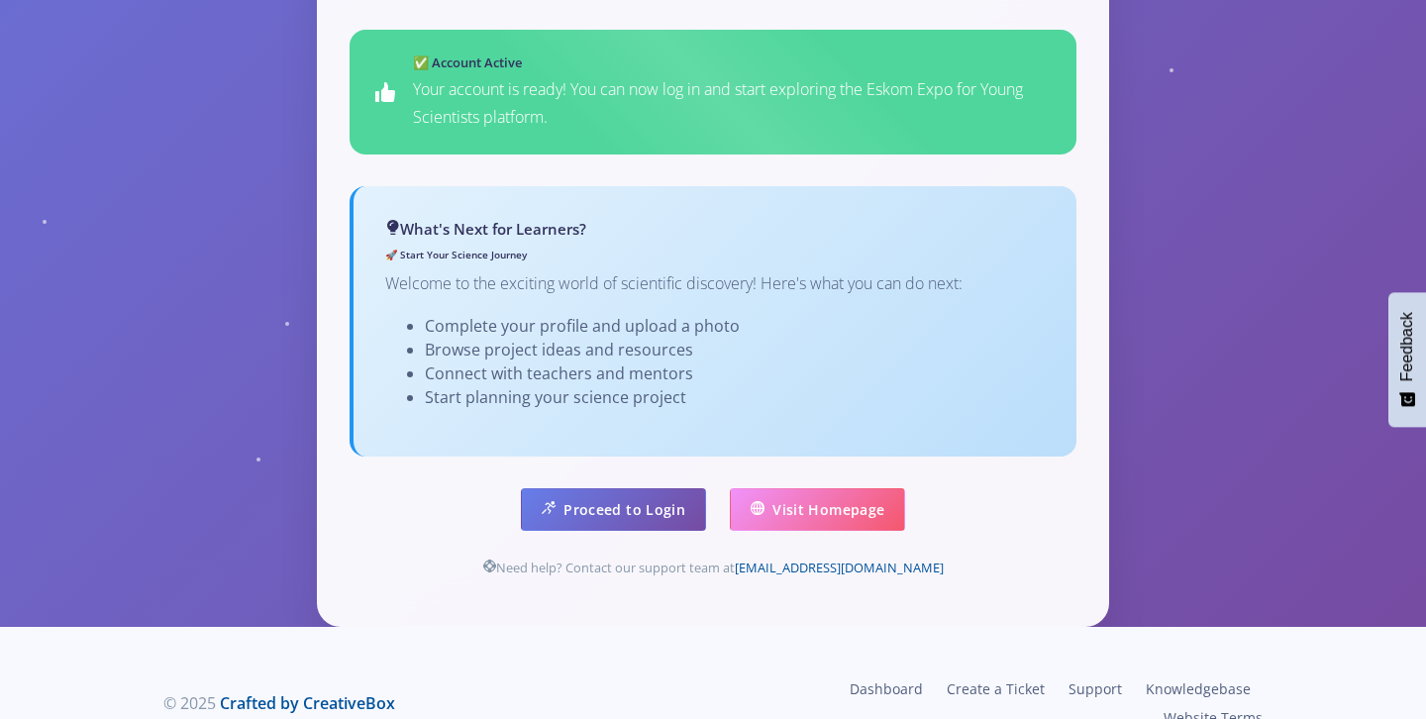
scroll to position [1229, 0]
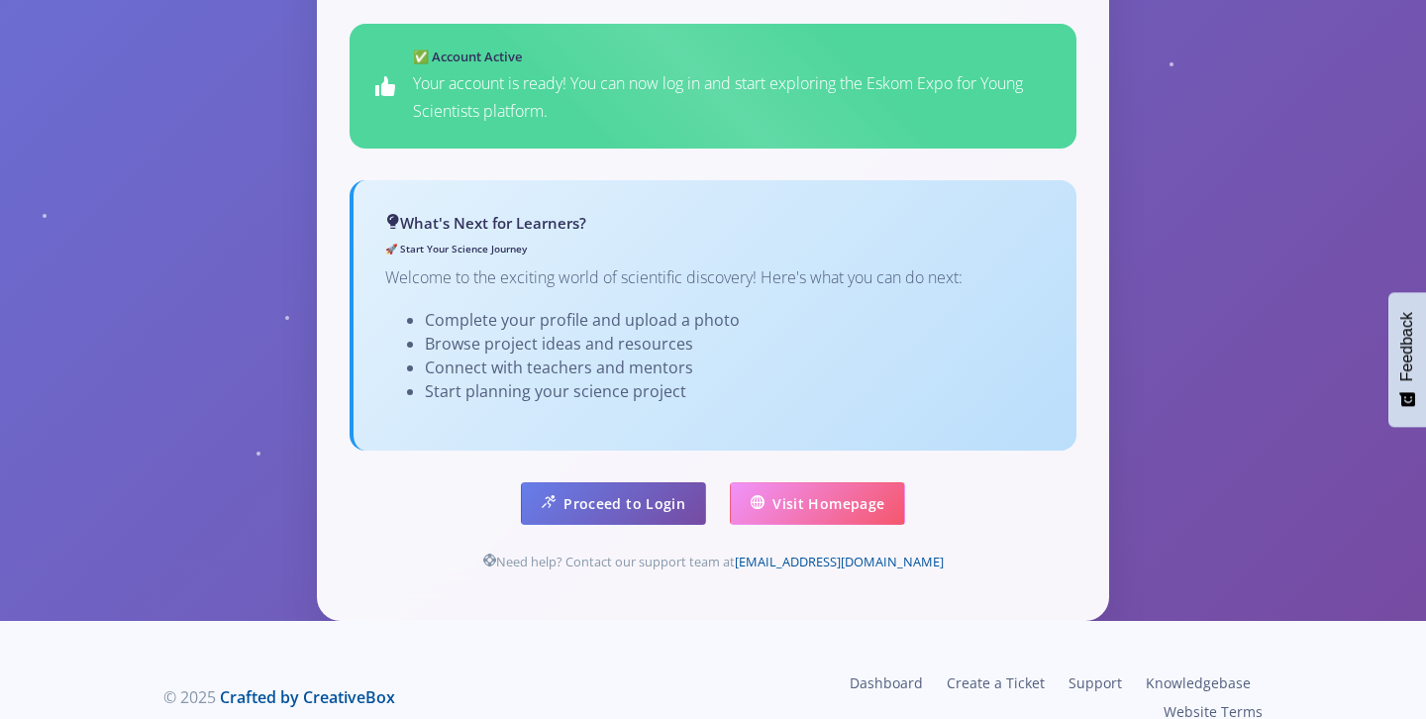
click at [615, 379] on li "Start planning your science project" at bounding box center [735, 391] width 620 height 24
click at [617, 481] on link "Proceed to Login" at bounding box center [613, 502] width 185 height 43
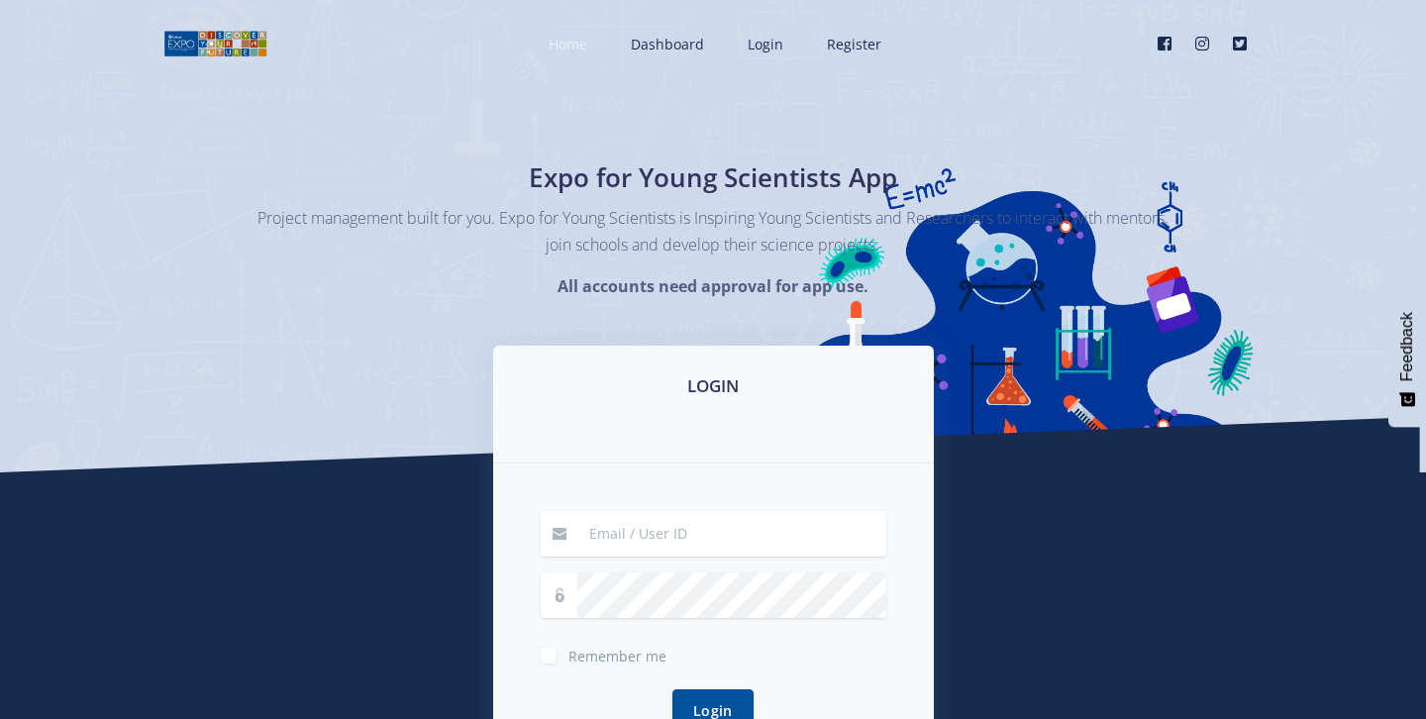
click at [576, 50] on span "Home" at bounding box center [568, 44] width 39 height 19
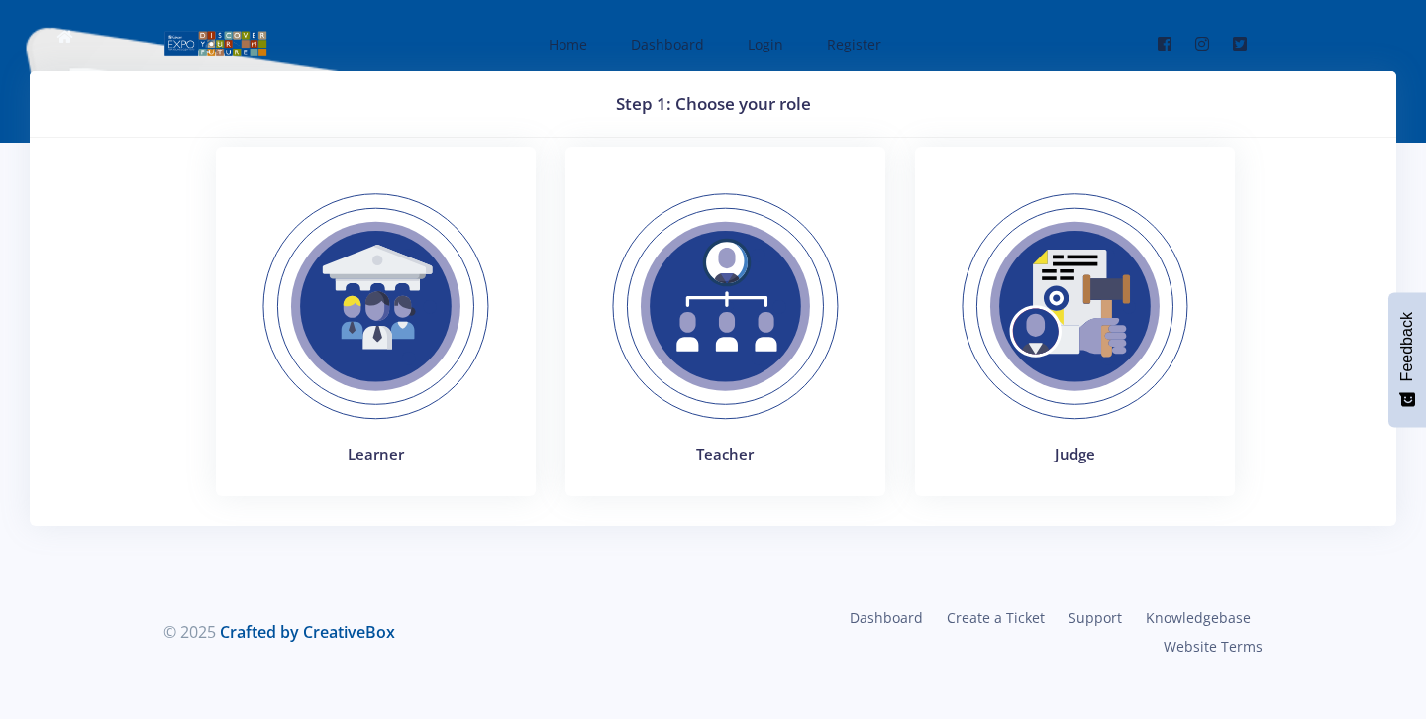
click at [386, 341] on img at bounding box center [376, 306] width 272 height 272
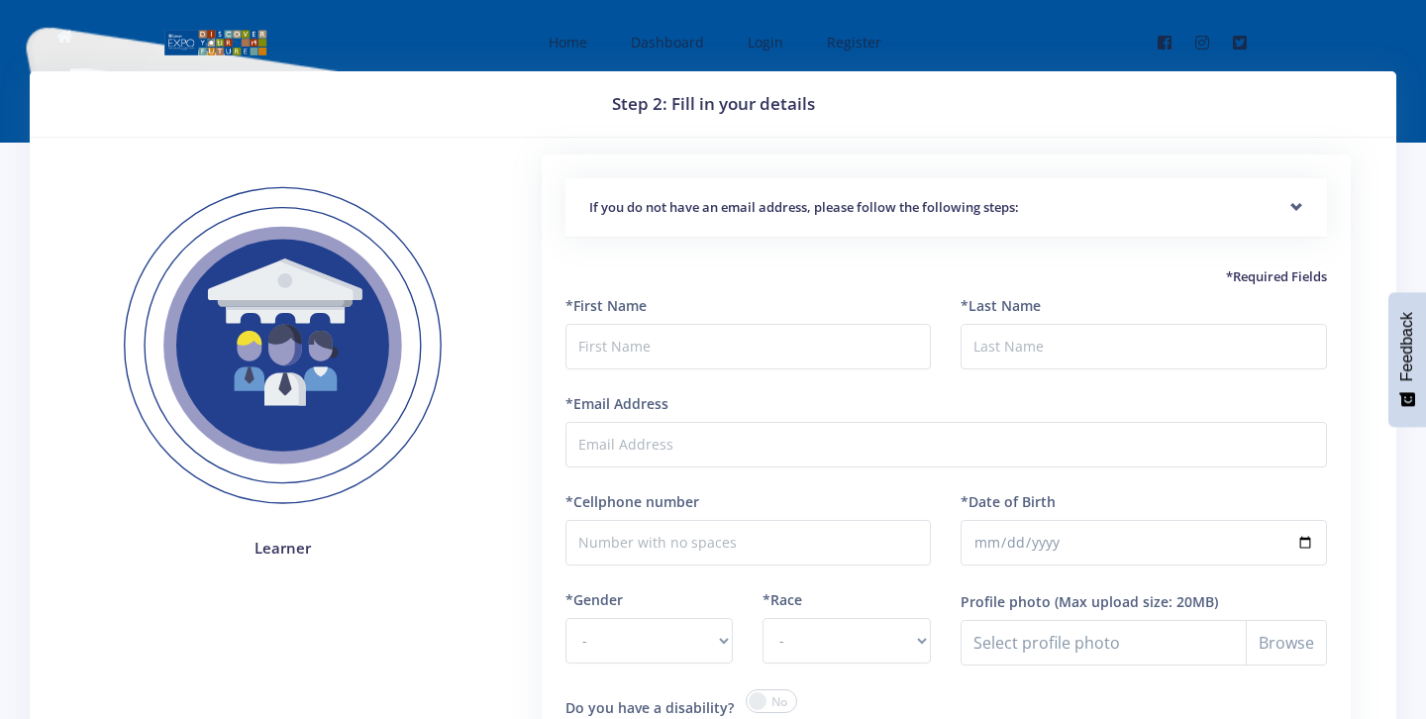
click at [730, 10] on nav "Home Dashboard Login Register Facebook" at bounding box center [713, 42] width 1426 height 84
